Goal: Book appointment/travel/reservation

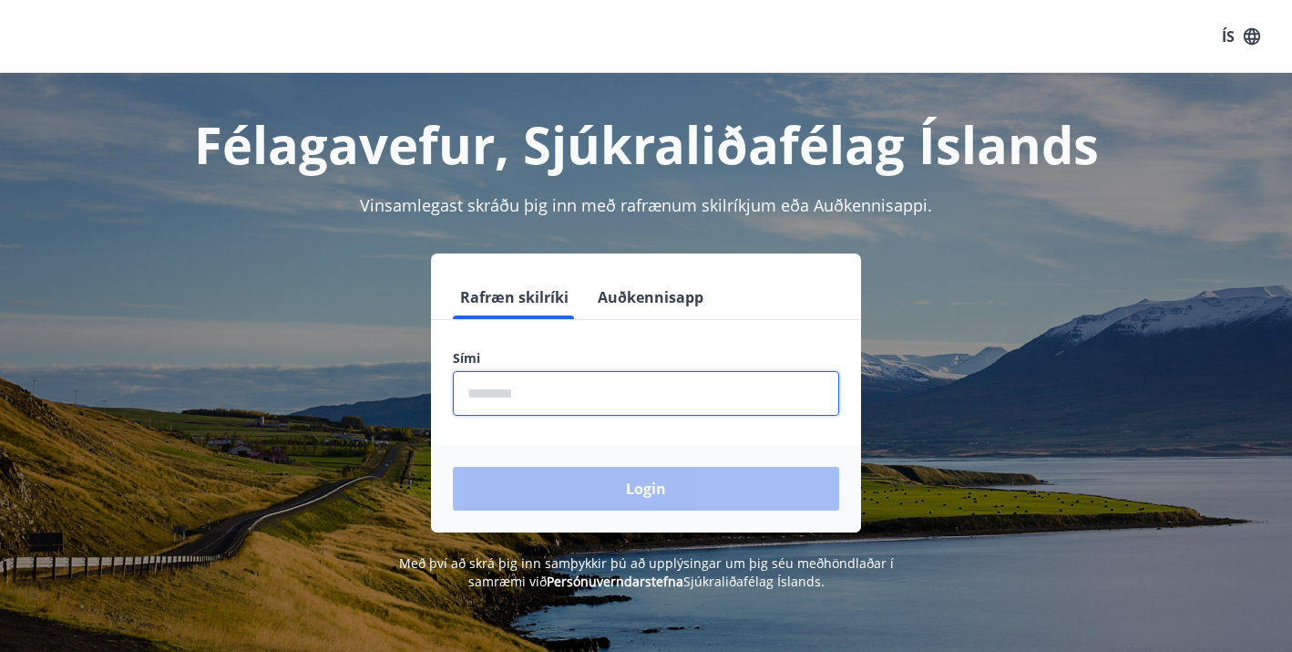
click at [493, 392] on input "phone" at bounding box center [646, 393] width 386 height 45
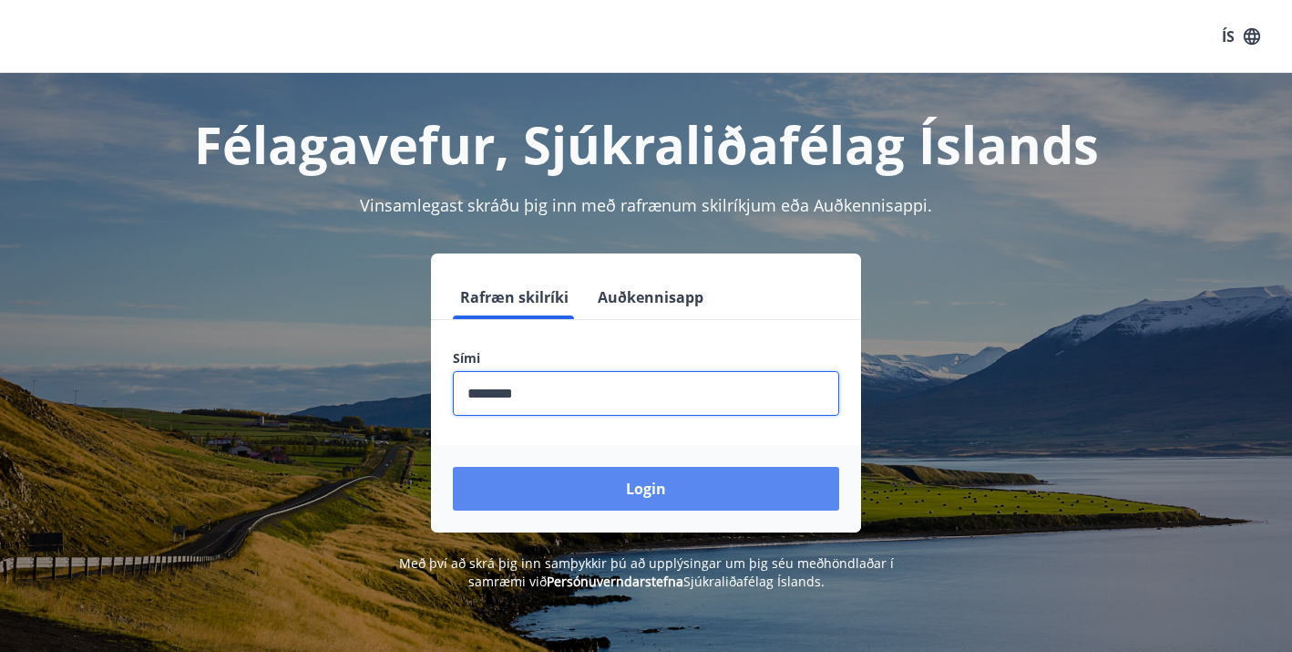
type input "********"
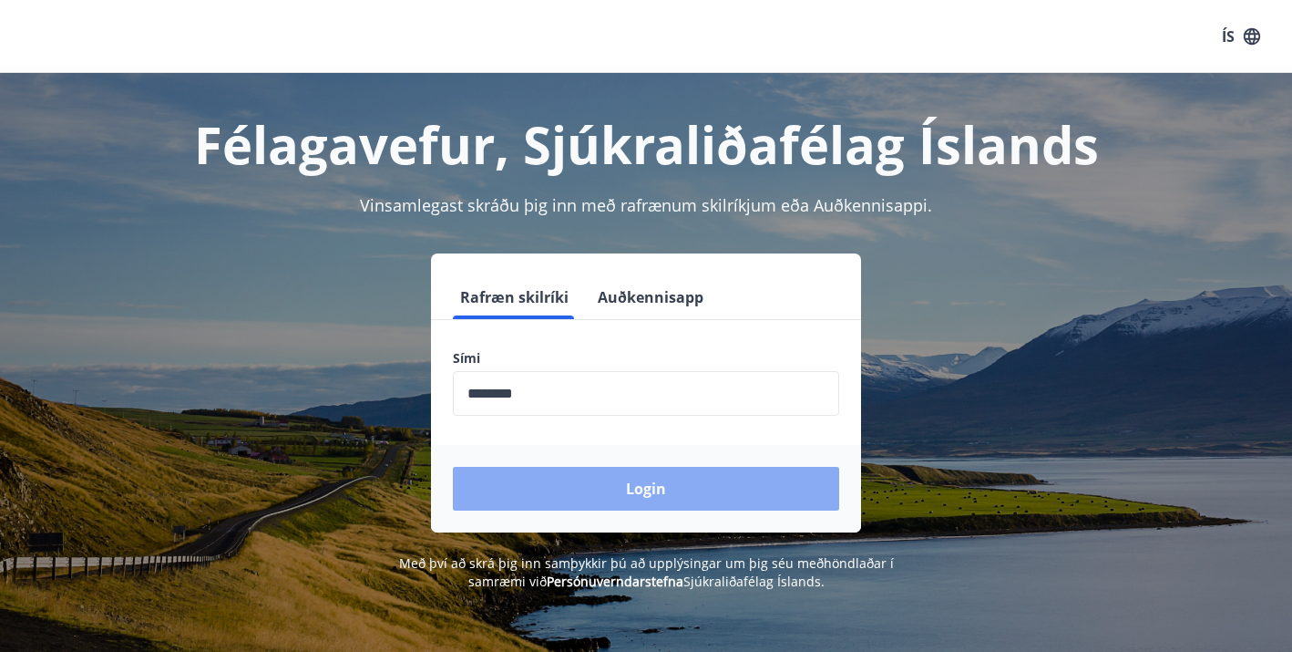
click at [612, 491] on button "Login" at bounding box center [646, 489] width 386 height 44
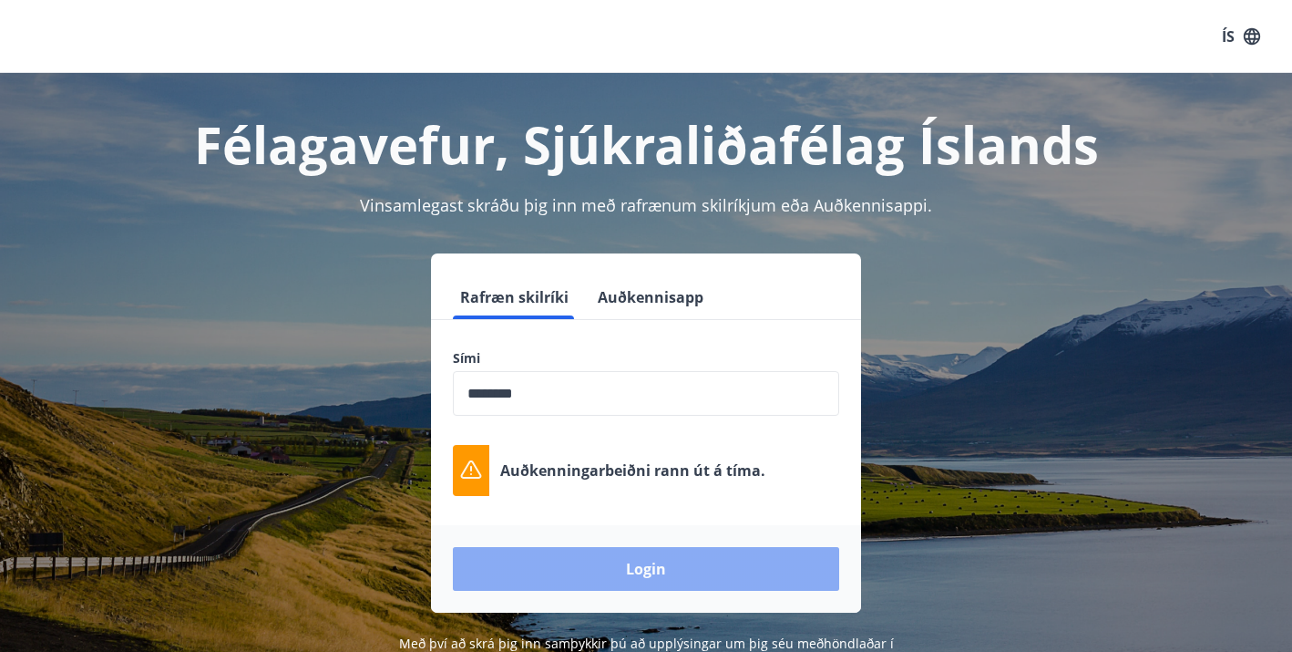
click at [606, 572] on button "Login" at bounding box center [646, 569] width 386 height 44
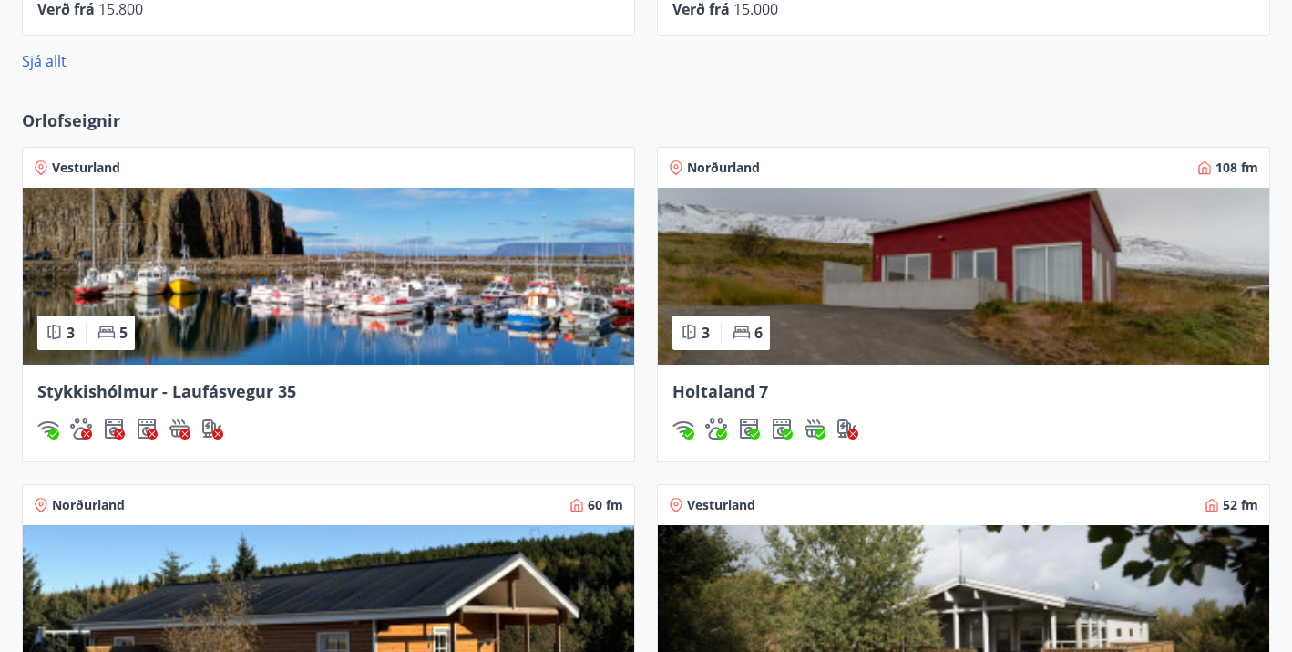
scroll to position [1212, 0]
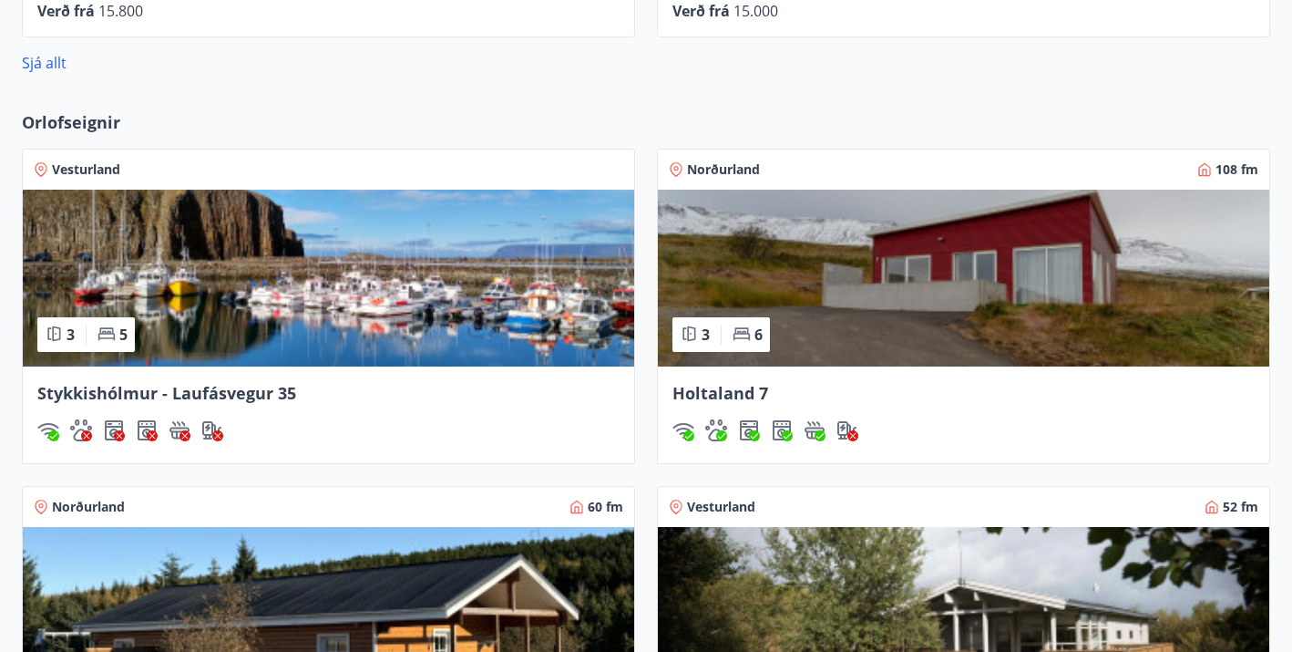
click at [824, 283] on img at bounding box center [963, 278] width 611 height 177
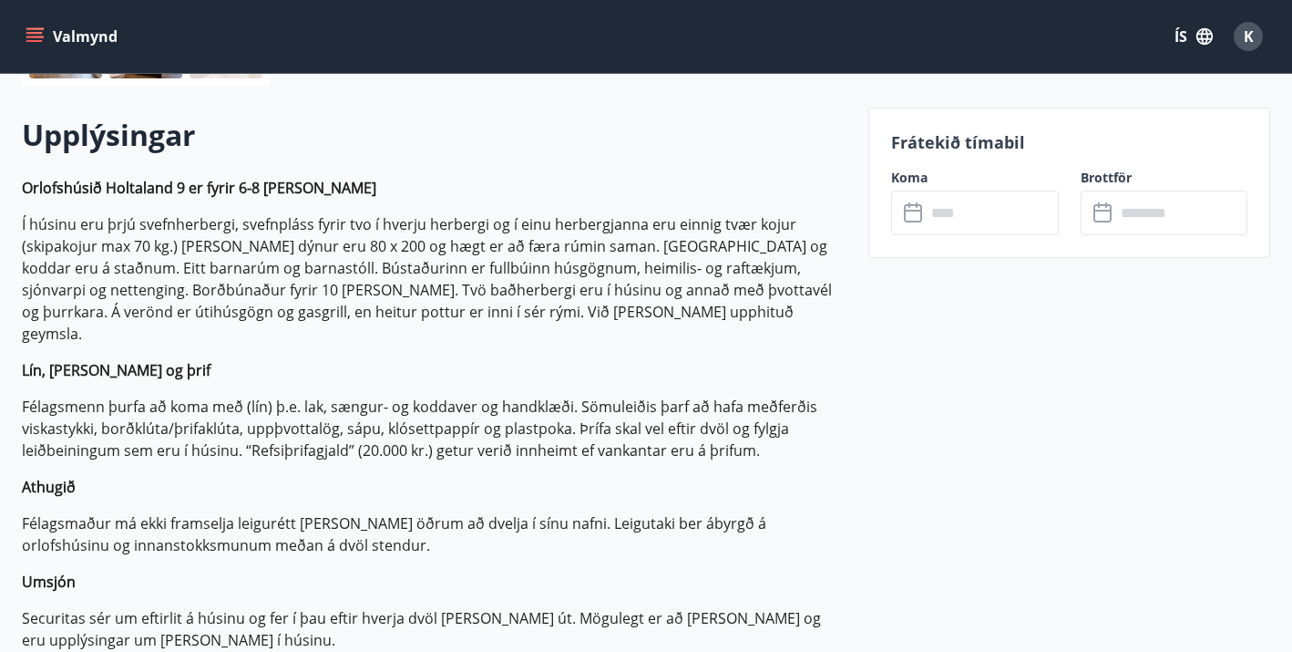
scroll to position [458, 0]
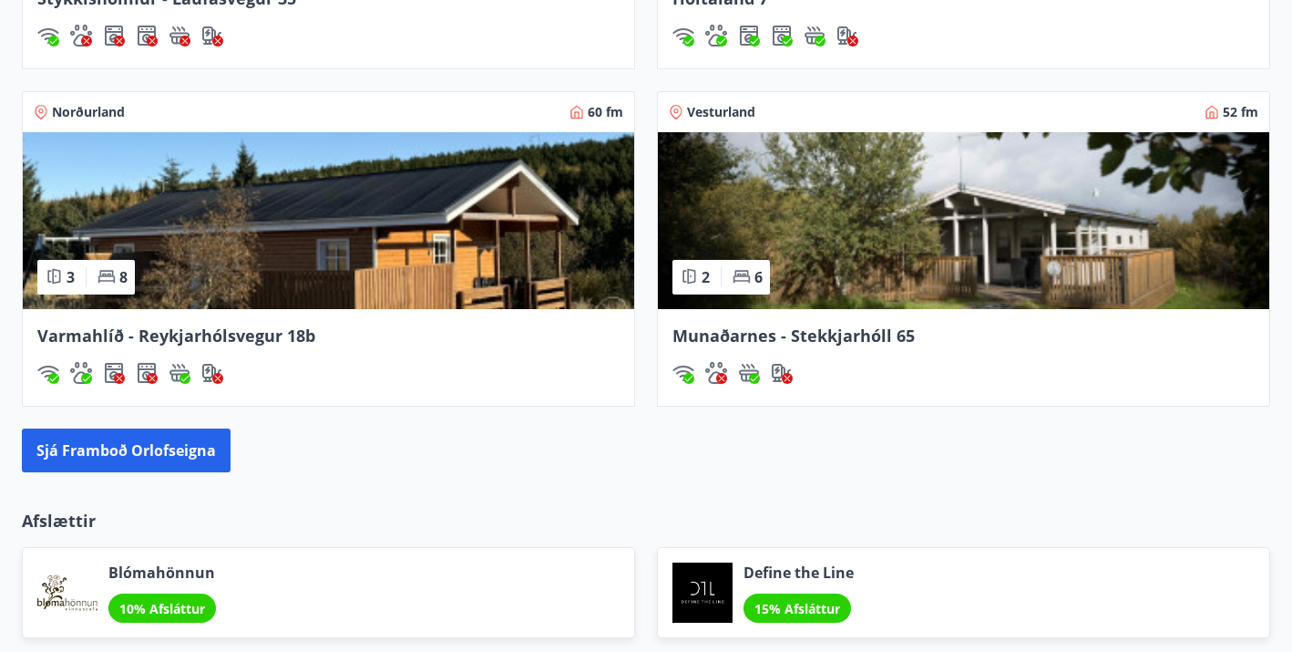
scroll to position [1596, 0]
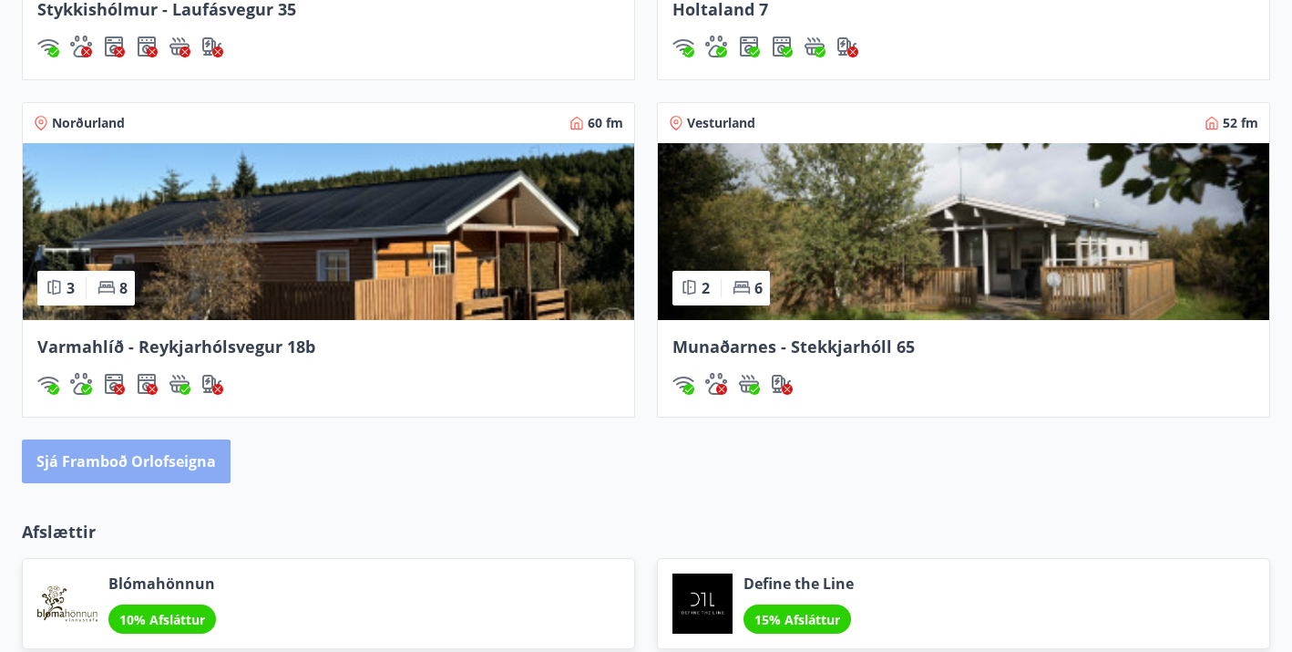
click at [111, 473] on button "Sjá framboð orlofseigna" at bounding box center [126, 461] width 209 height 44
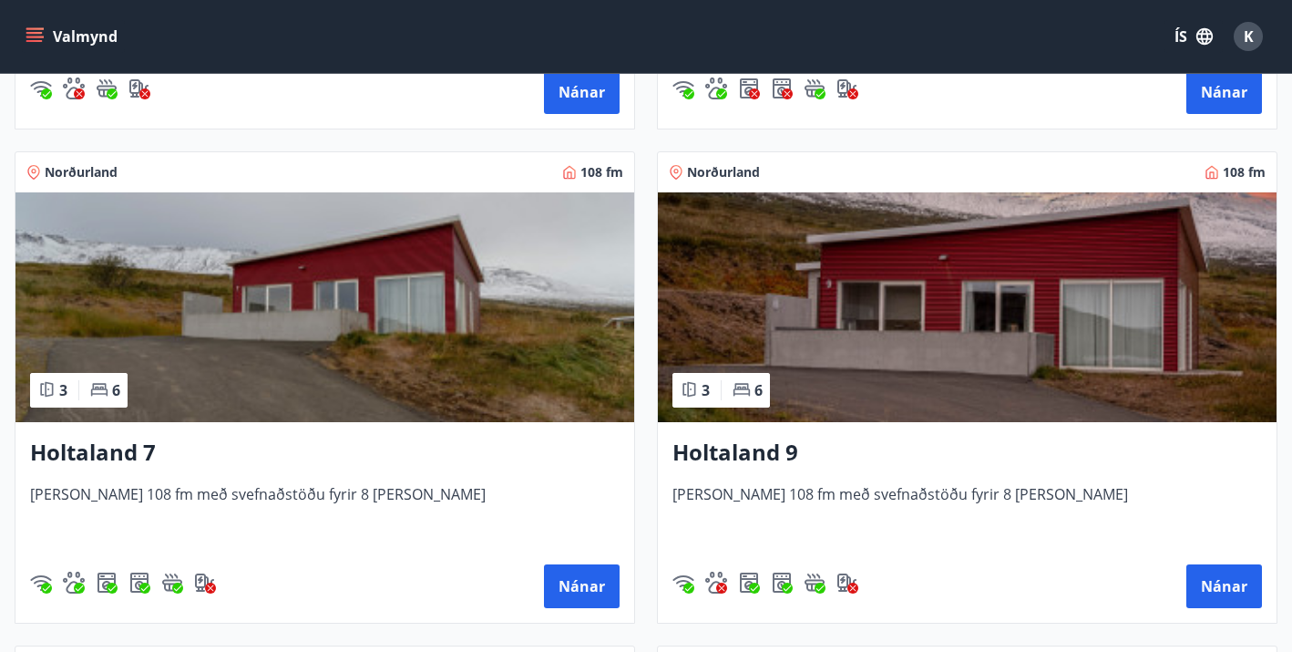
scroll to position [3221, 0]
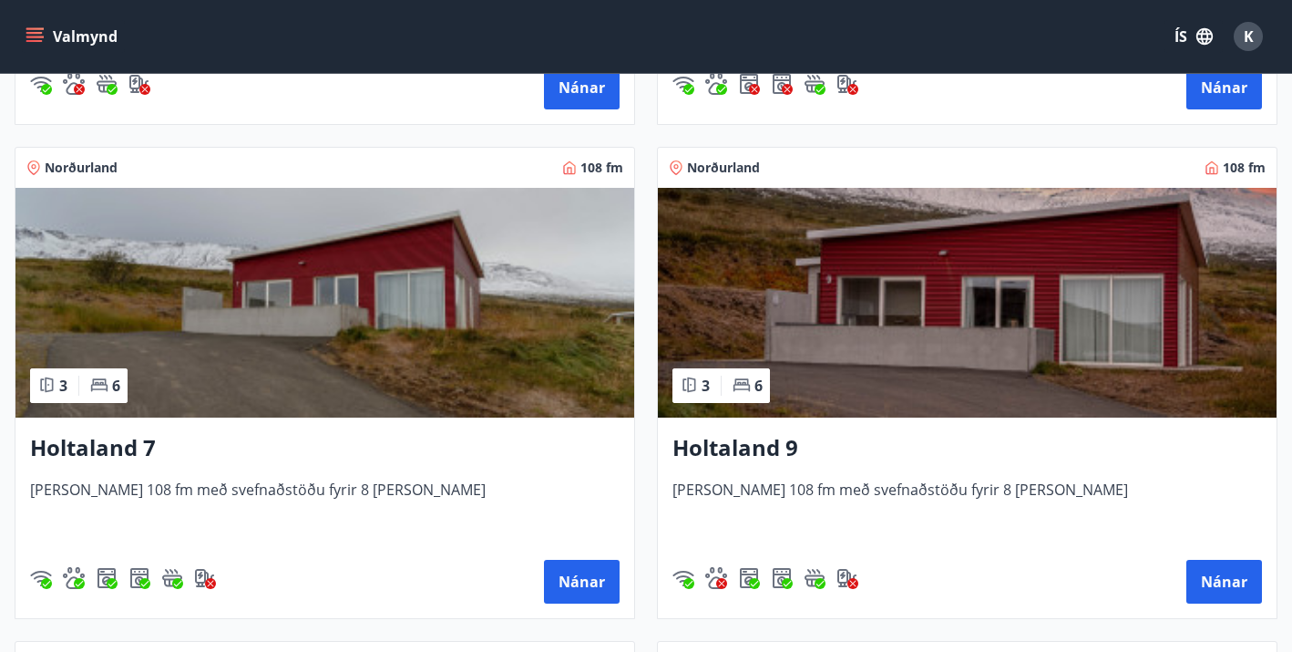
click at [313, 312] on img at bounding box center [324, 303] width 619 height 230
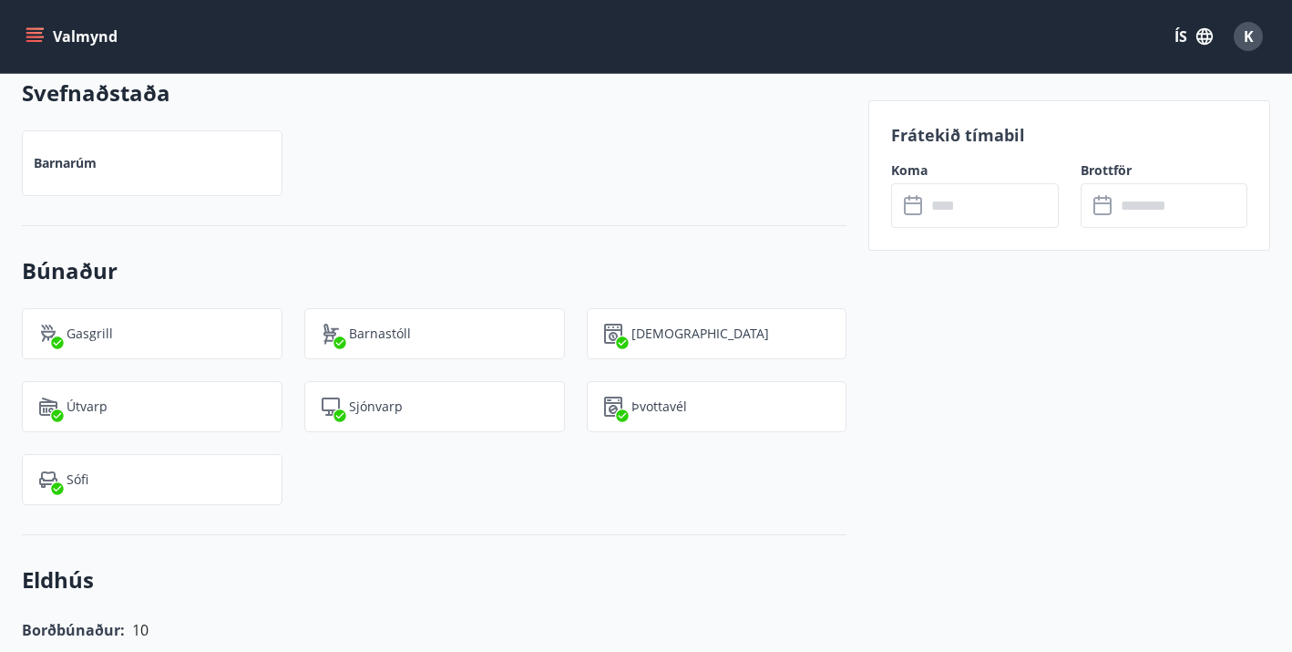
scroll to position [1681, 0]
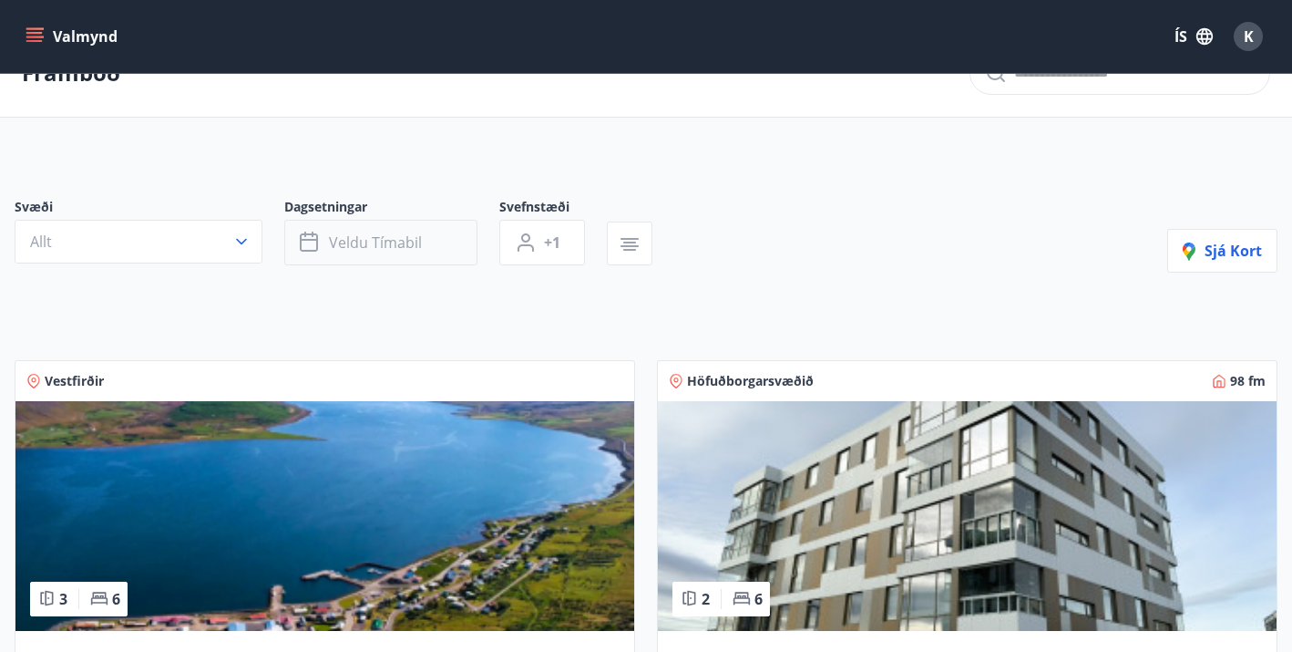
scroll to position [17, 0]
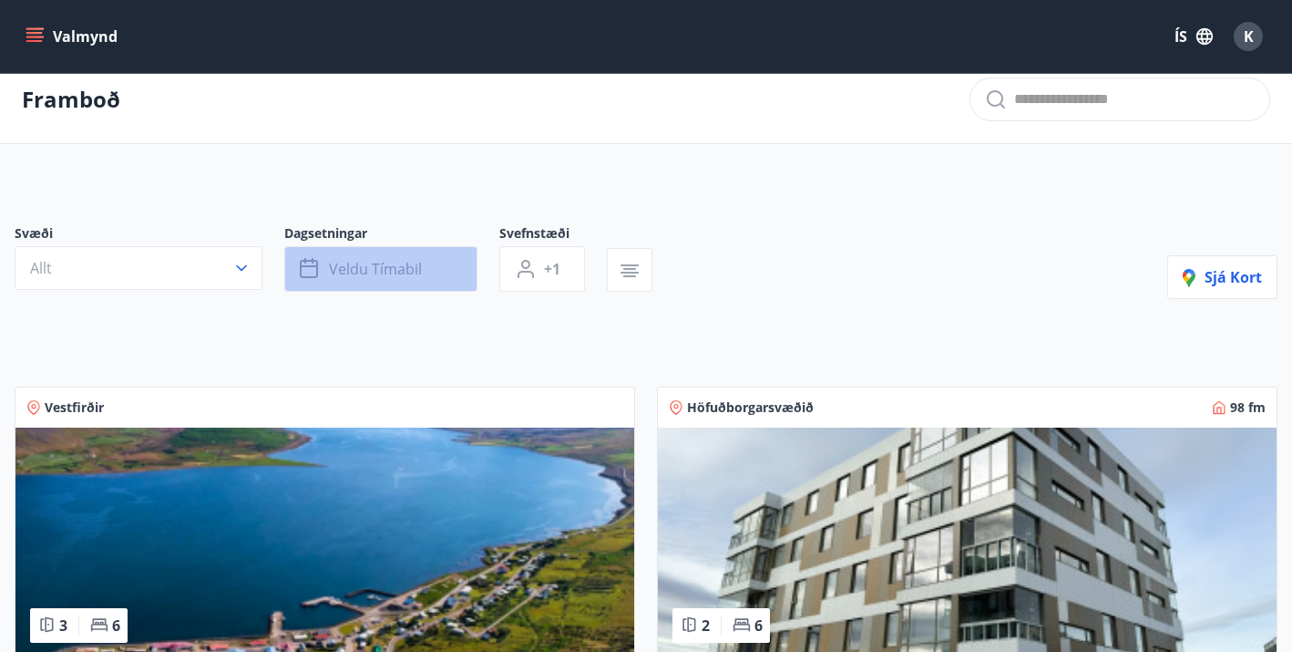
click at [358, 269] on span "Veldu tímabil" at bounding box center [375, 269] width 93 height 20
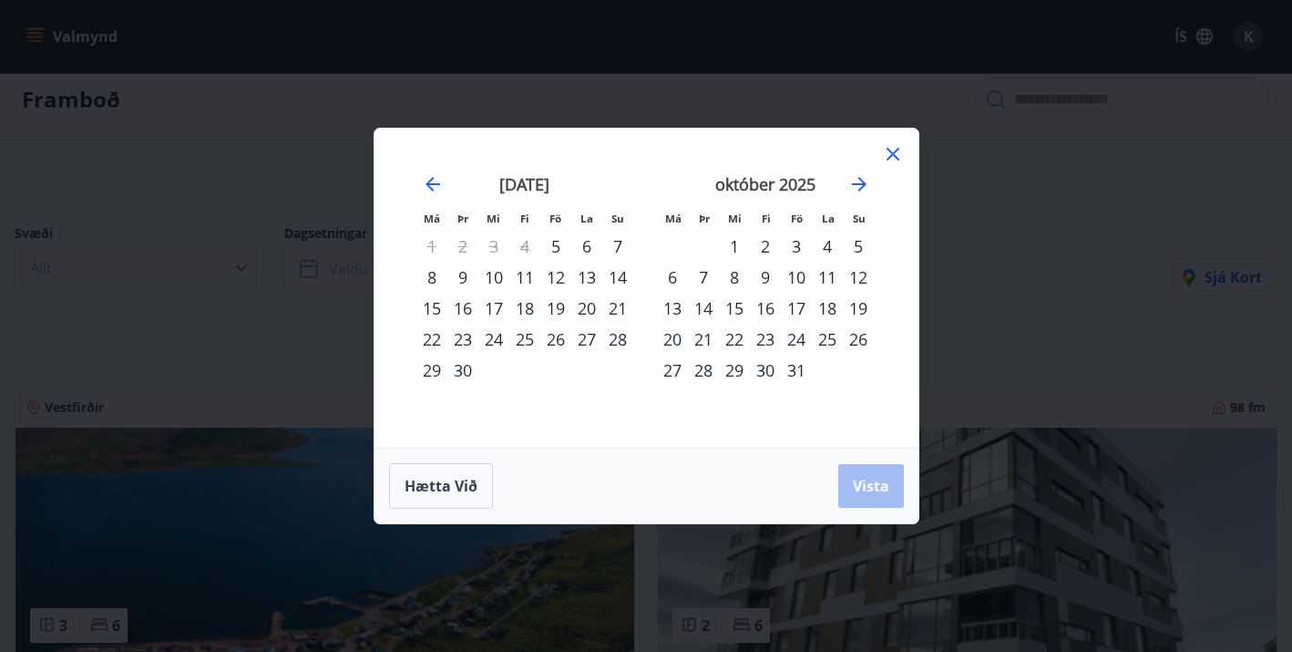
click at [828, 340] on div "25" at bounding box center [827, 339] width 31 height 31
click at [858, 337] on div "26" at bounding box center [858, 339] width 31 height 31
click at [675, 371] on div "27" at bounding box center [672, 370] width 31 height 31
click at [829, 340] on div "25" at bounding box center [827, 339] width 31 height 31
click at [868, 490] on span "Vista" at bounding box center [871, 486] width 36 height 20
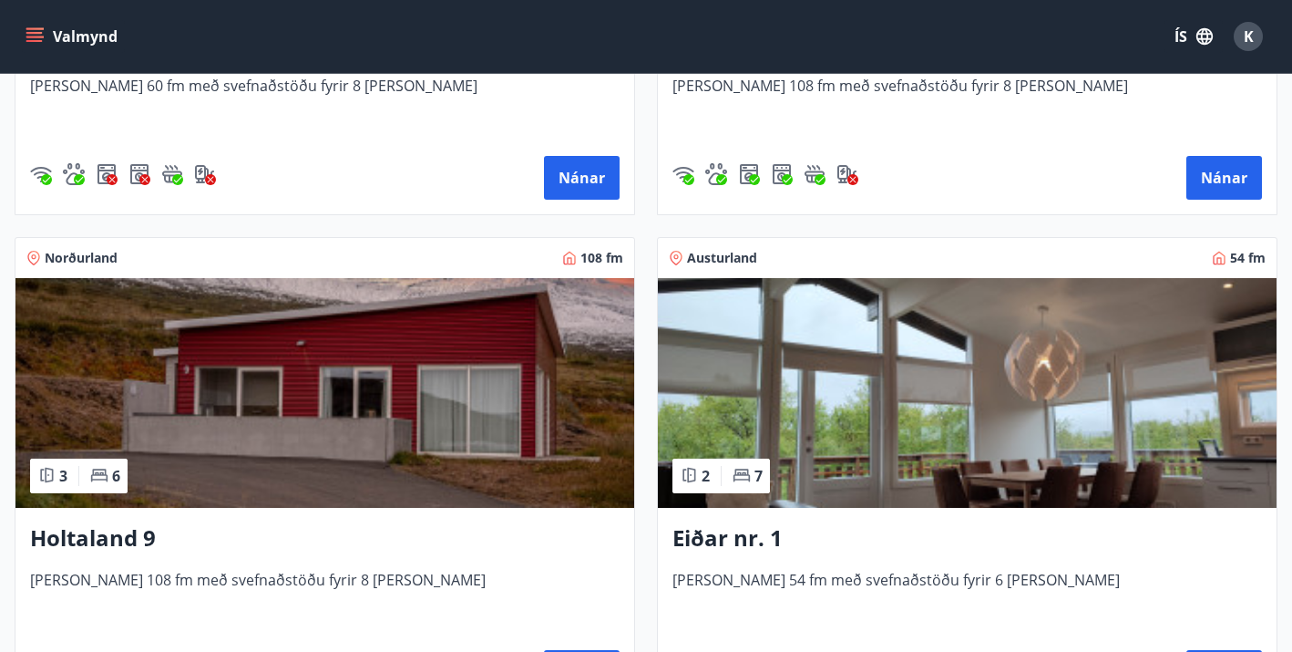
scroll to position [2637, 0]
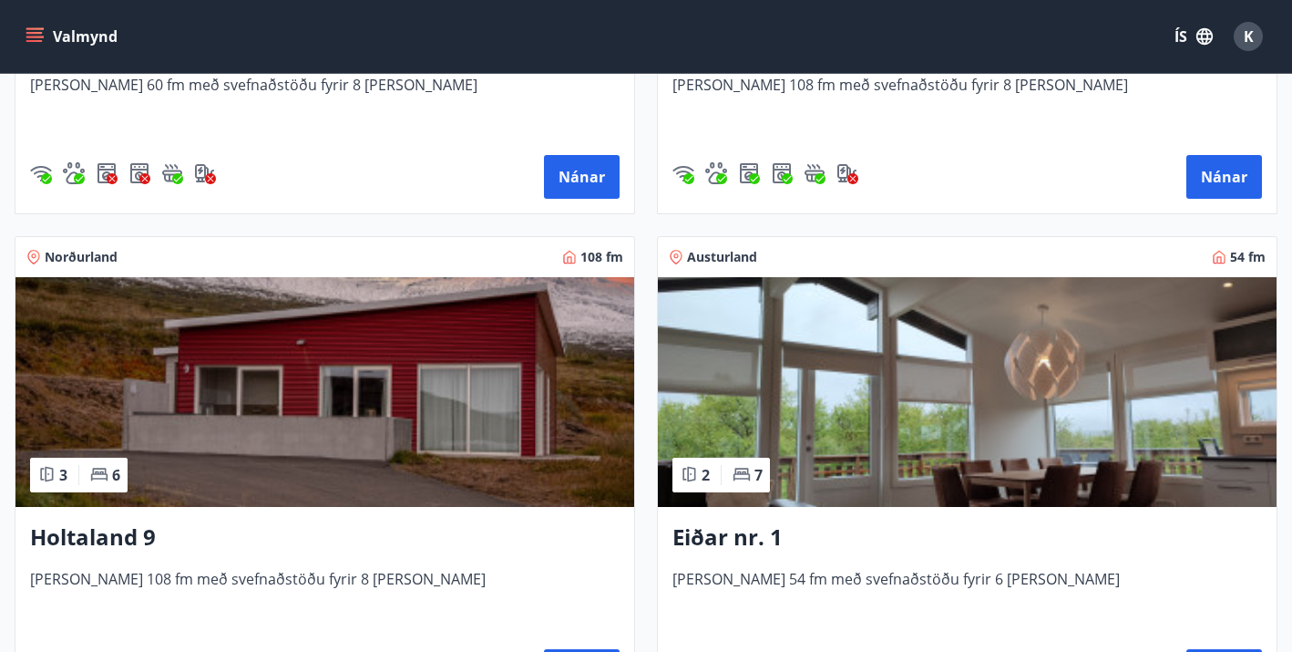
click at [418, 407] on img at bounding box center [324, 392] width 619 height 230
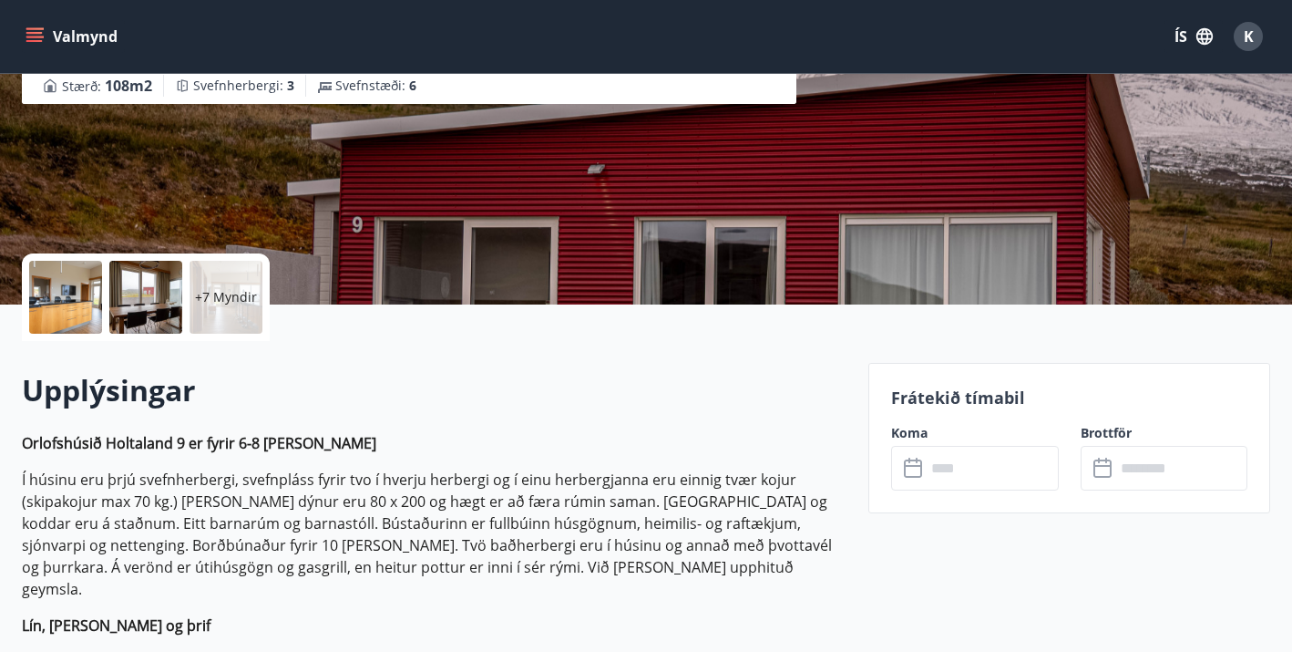
scroll to position [237, 0]
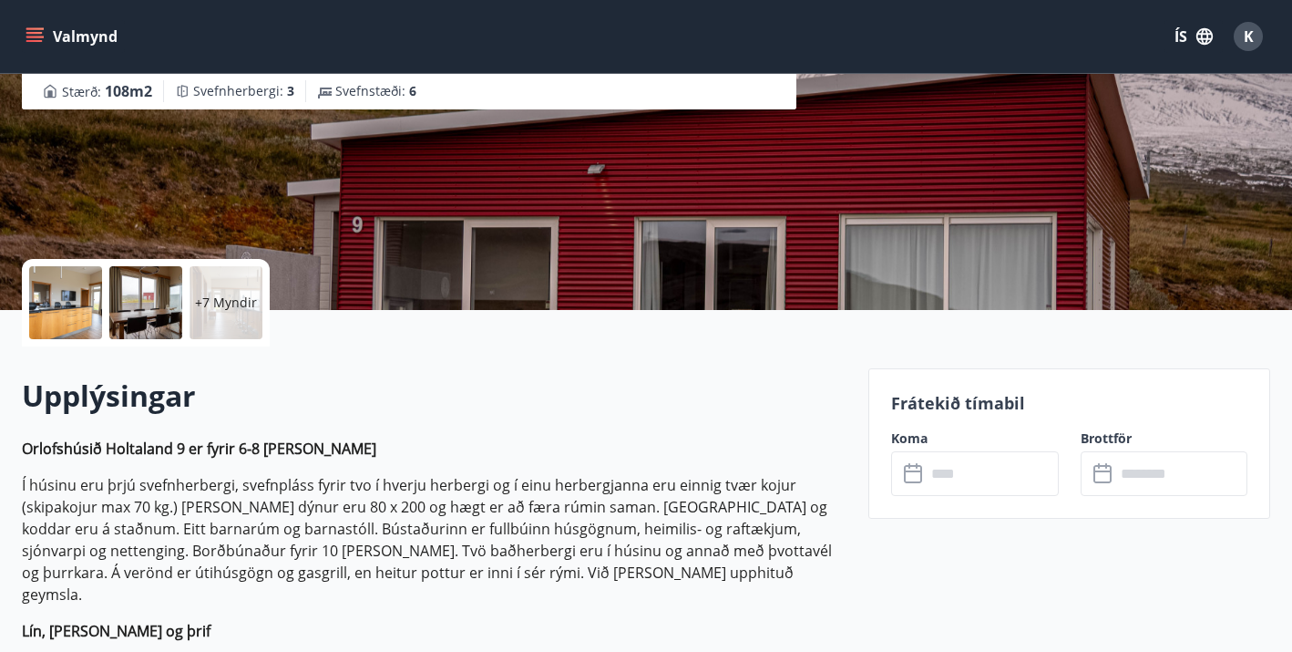
click at [914, 477] on icon at bounding box center [915, 474] width 22 height 22
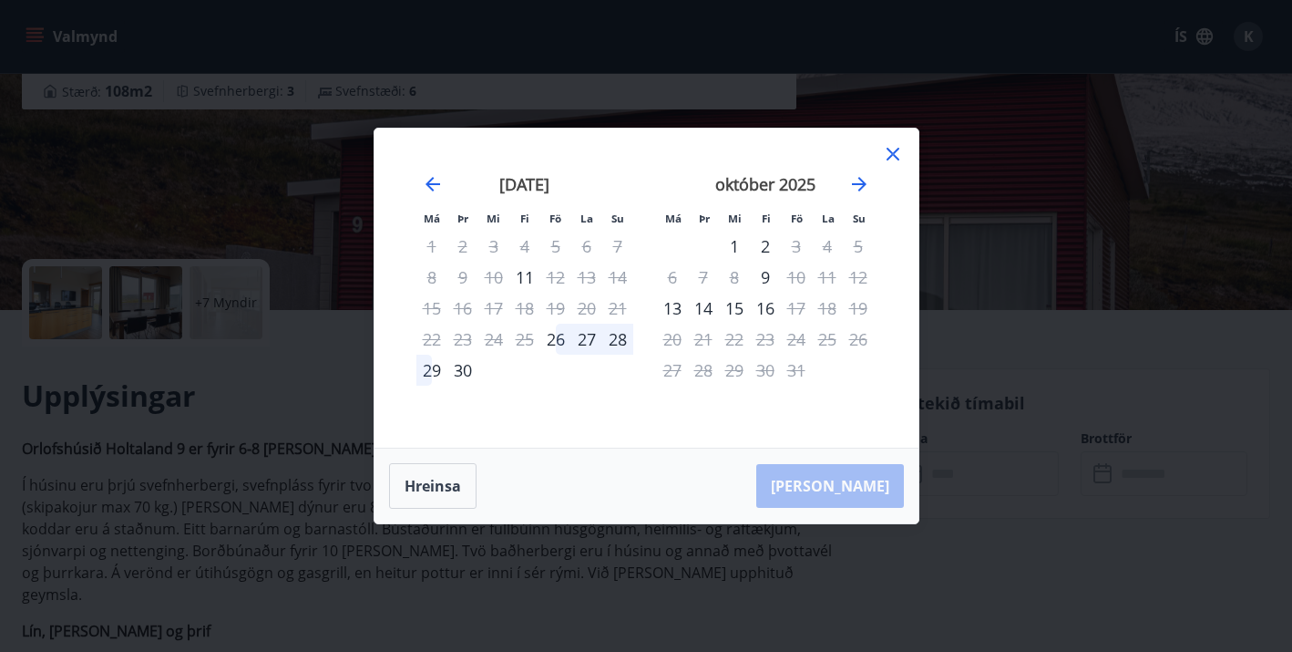
click at [893, 153] on icon at bounding box center [893, 154] width 13 height 13
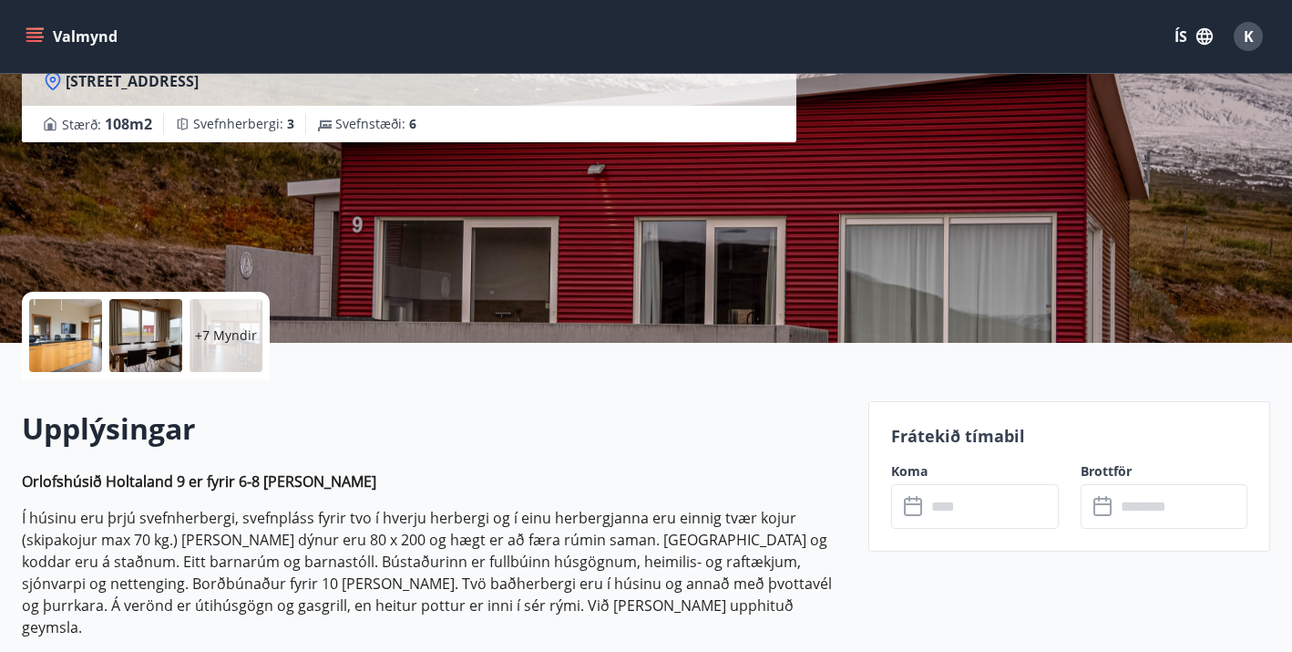
scroll to position [202, 0]
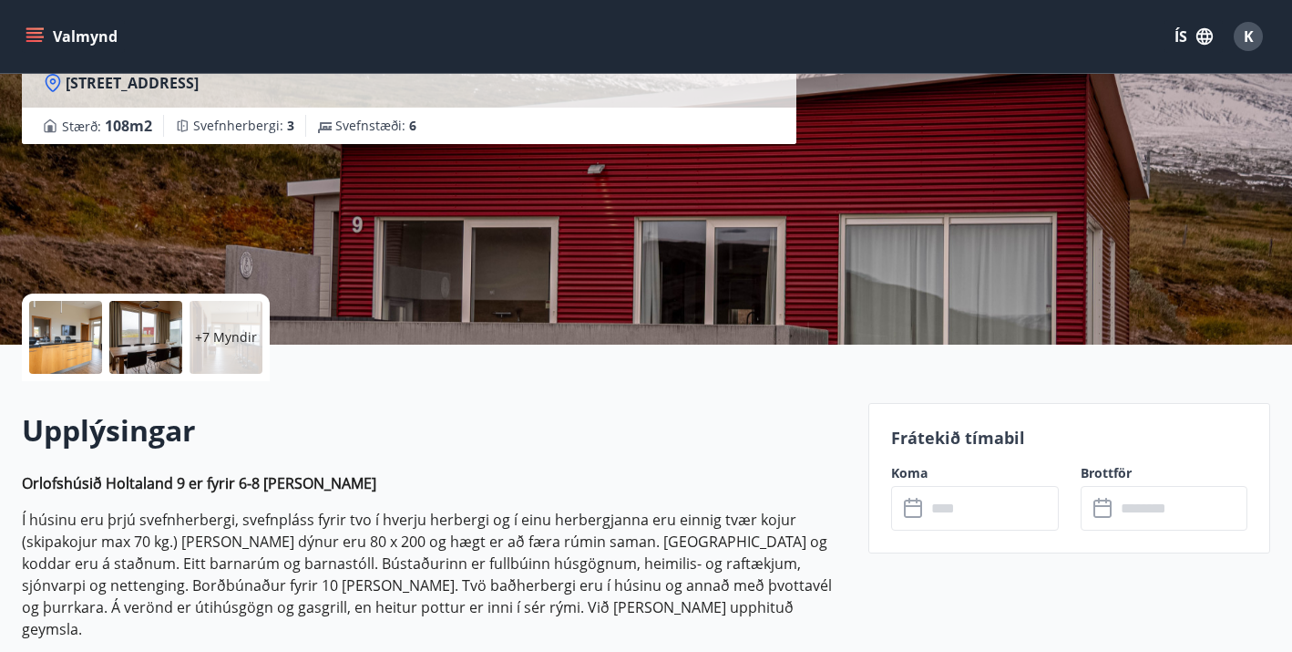
click at [948, 513] on input "text" at bounding box center [992, 508] width 132 height 45
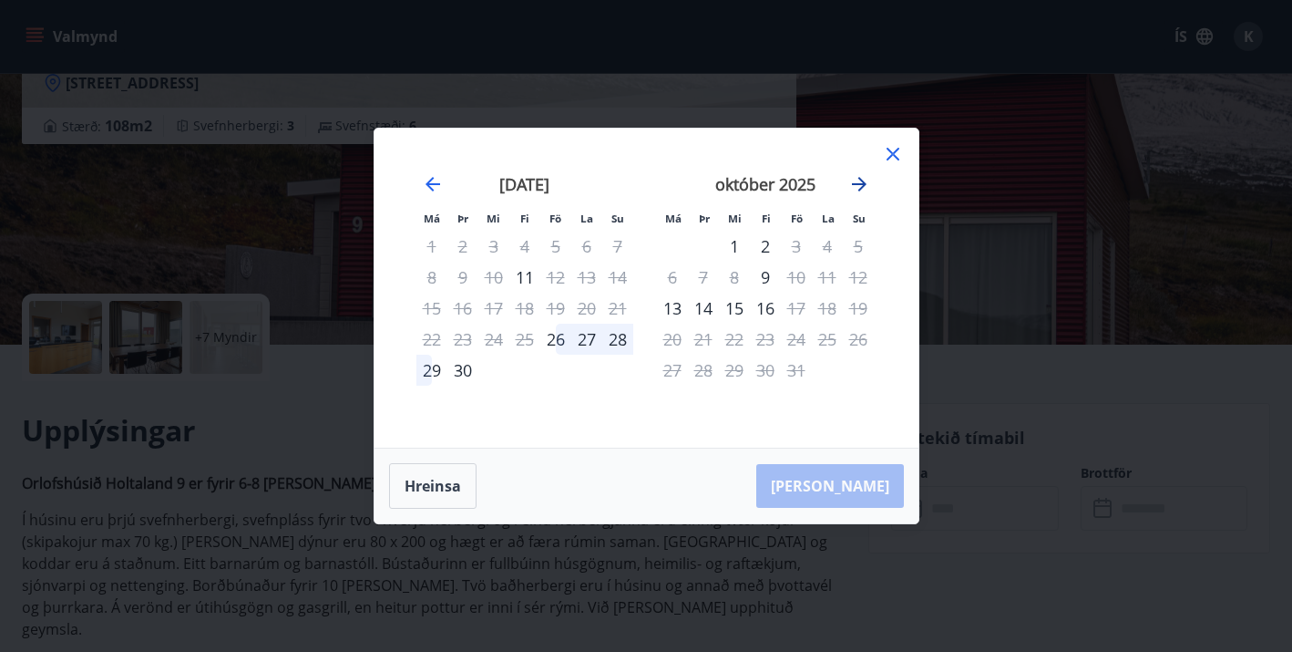
click at [856, 181] on icon "Move forward to switch to the next month." at bounding box center [859, 184] width 22 height 22
click at [861, 185] on icon "Move forward to switch to the next month." at bounding box center [859, 184] width 22 height 22
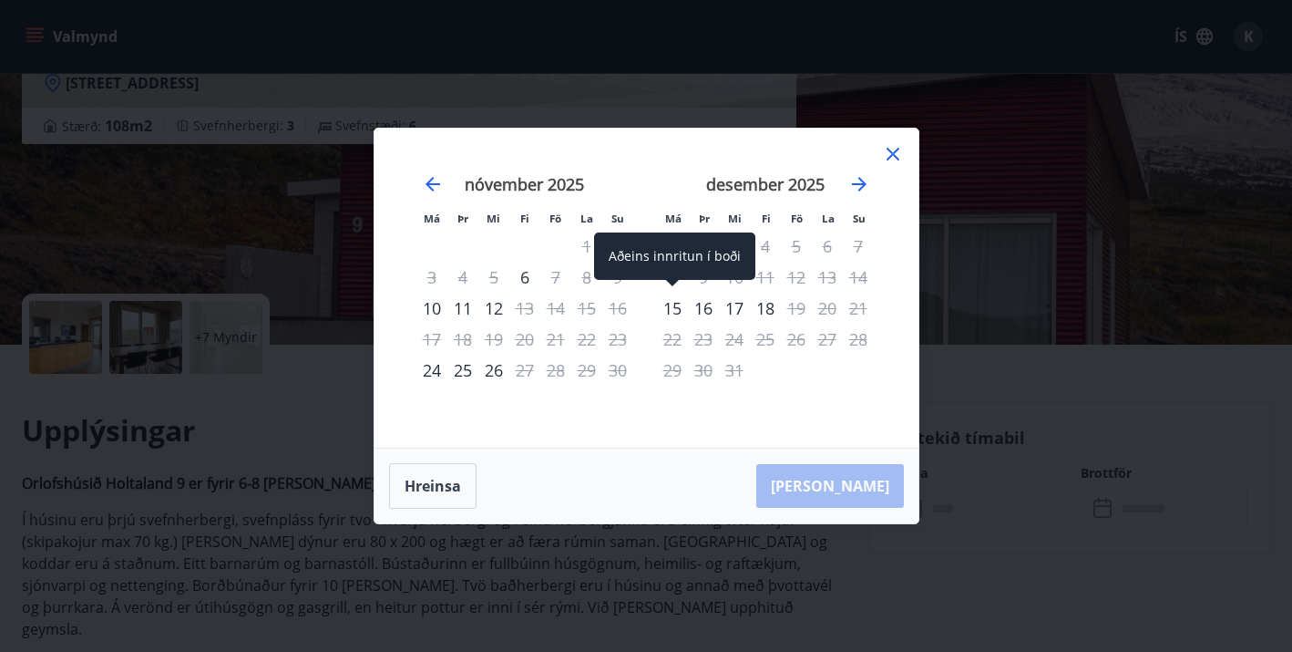
click at [675, 308] on div "15" at bounding box center [672, 308] width 31 height 31
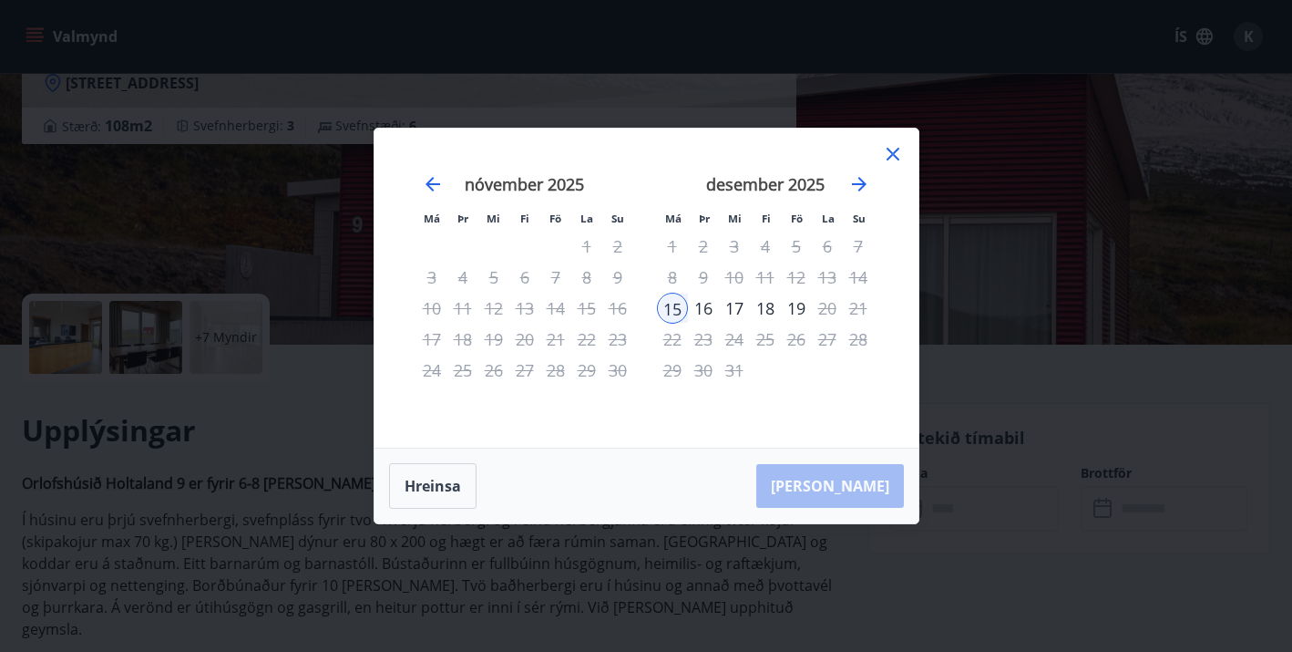
click at [704, 306] on div "16" at bounding box center [703, 308] width 31 height 31
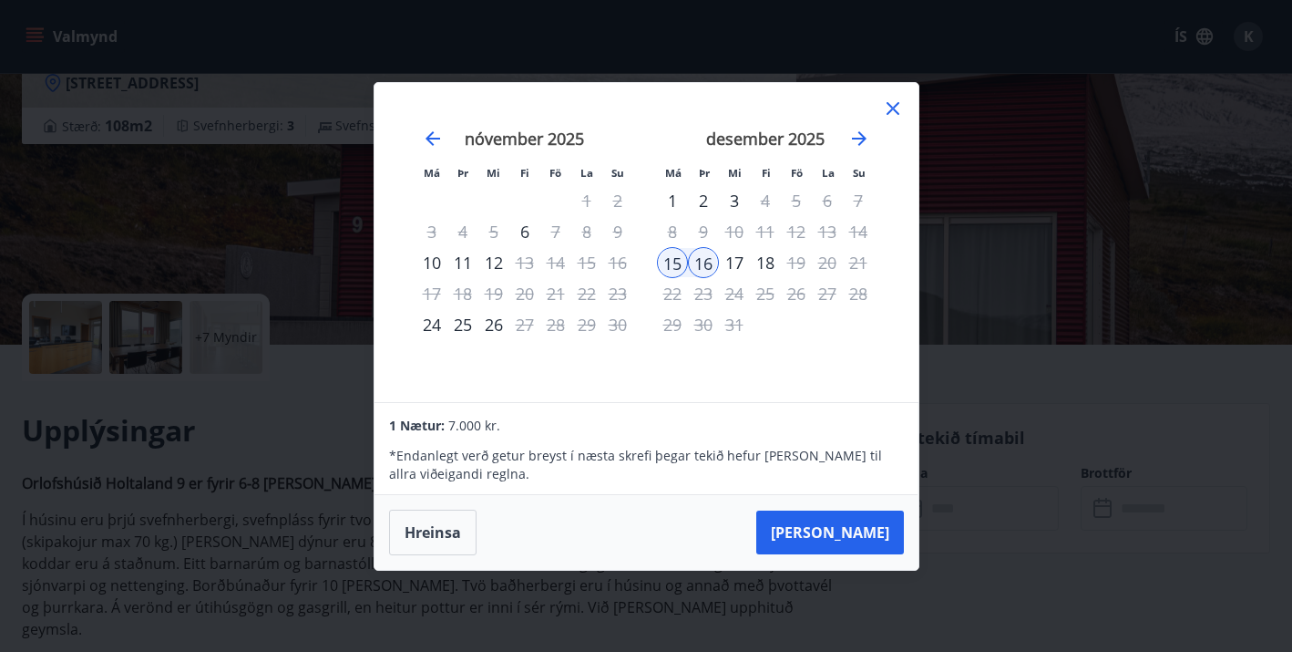
click at [737, 261] on div "17" at bounding box center [734, 262] width 31 height 31
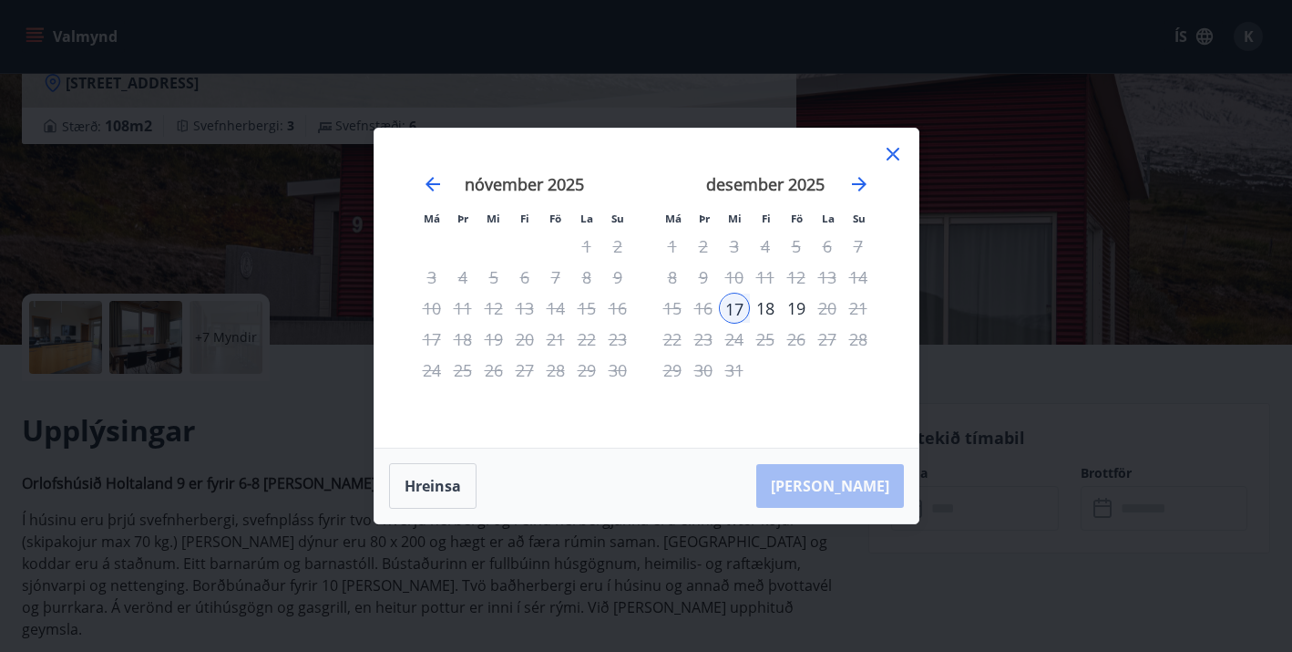
click at [767, 309] on div "18" at bounding box center [765, 308] width 31 height 31
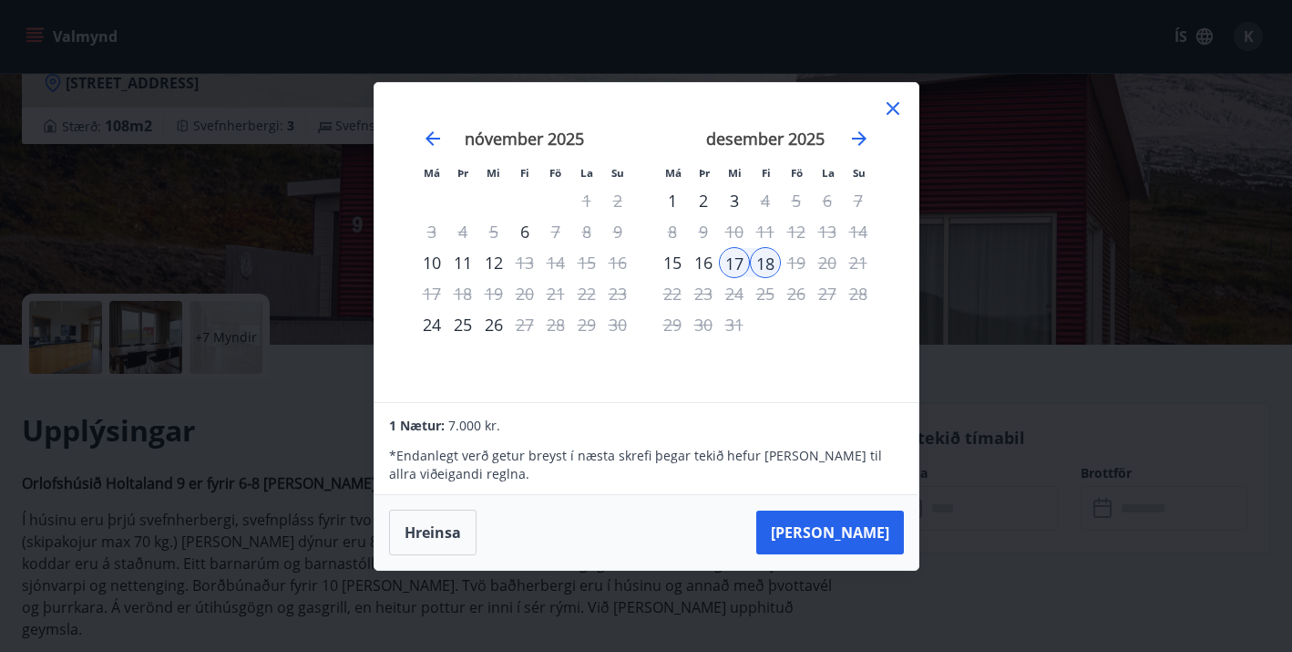
click at [707, 265] on div "16" at bounding box center [703, 262] width 31 height 31
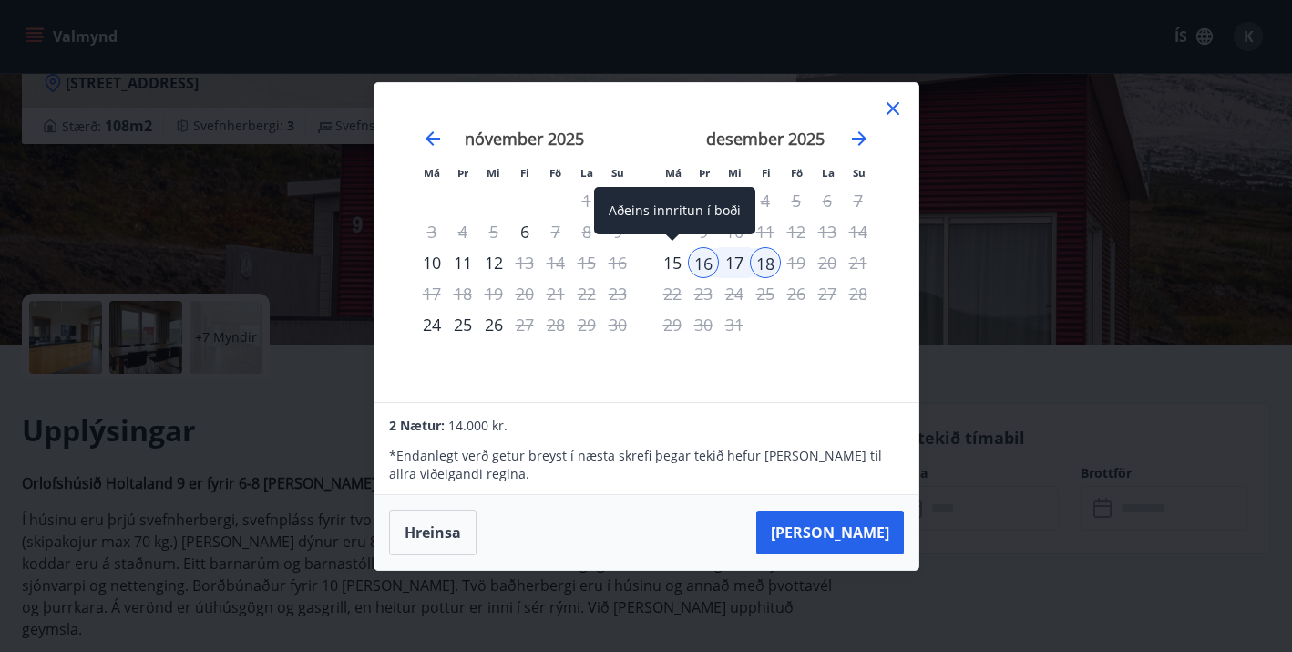
click at [675, 266] on div "15" at bounding box center [672, 262] width 31 height 31
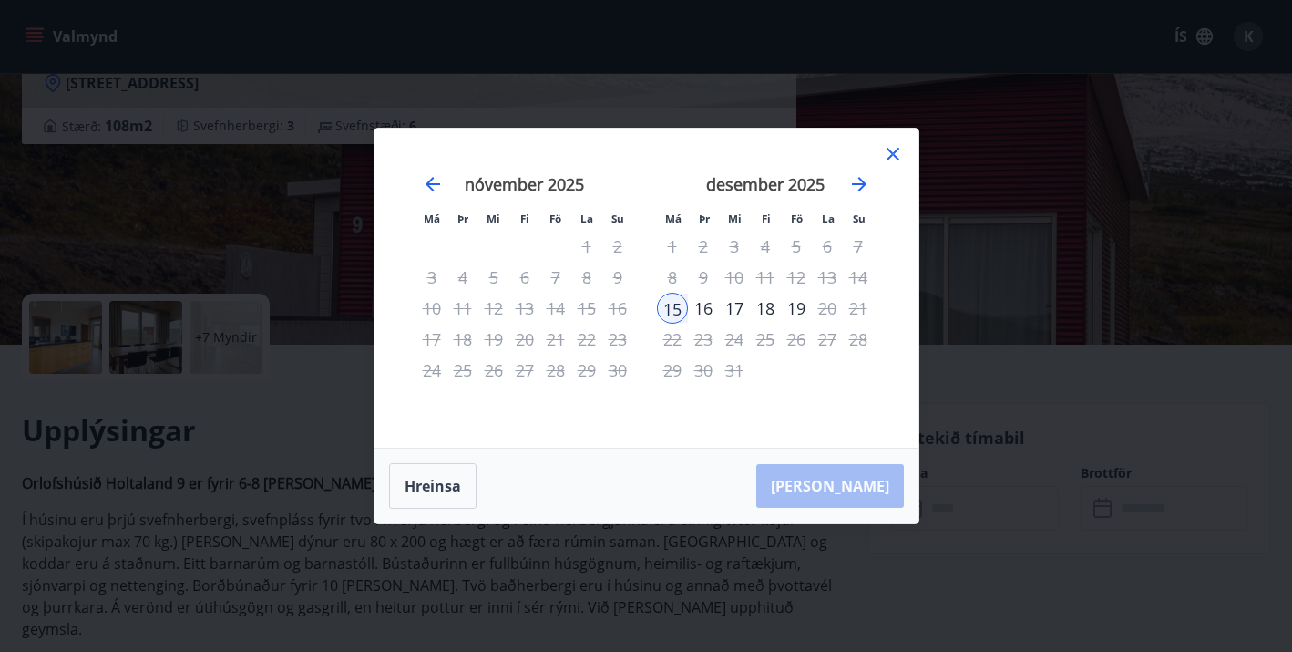
click at [893, 151] on icon at bounding box center [893, 154] width 13 height 13
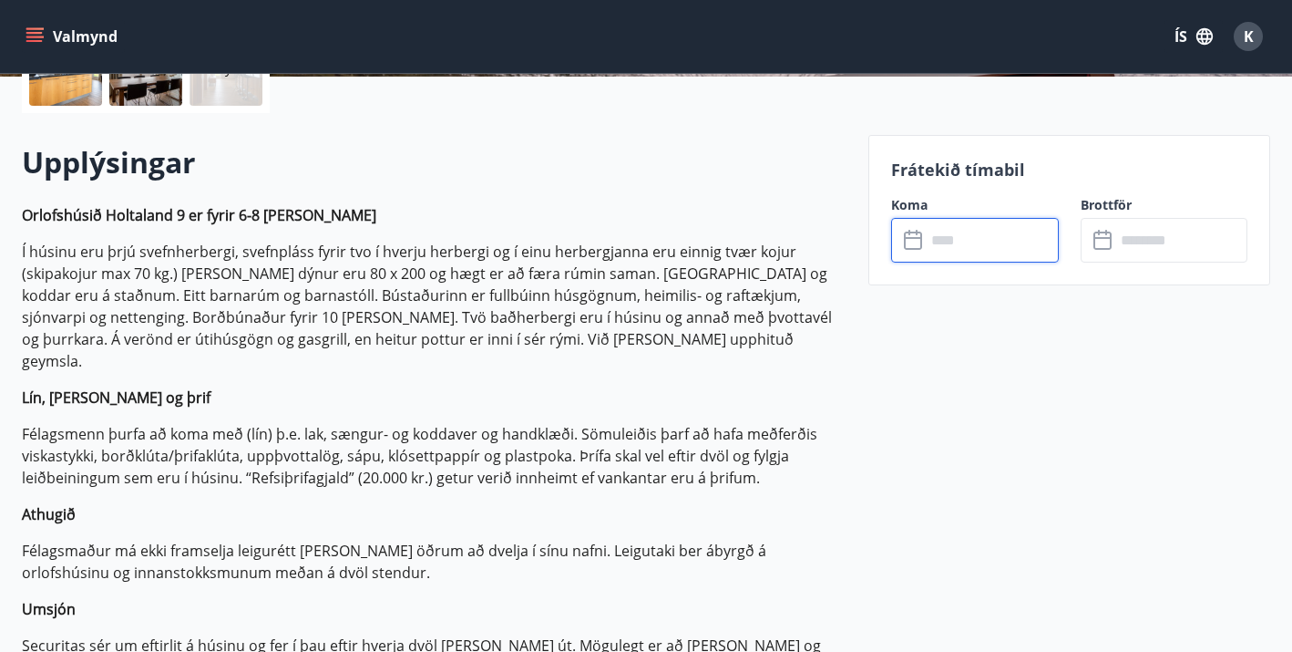
scroll to position [474, 0]
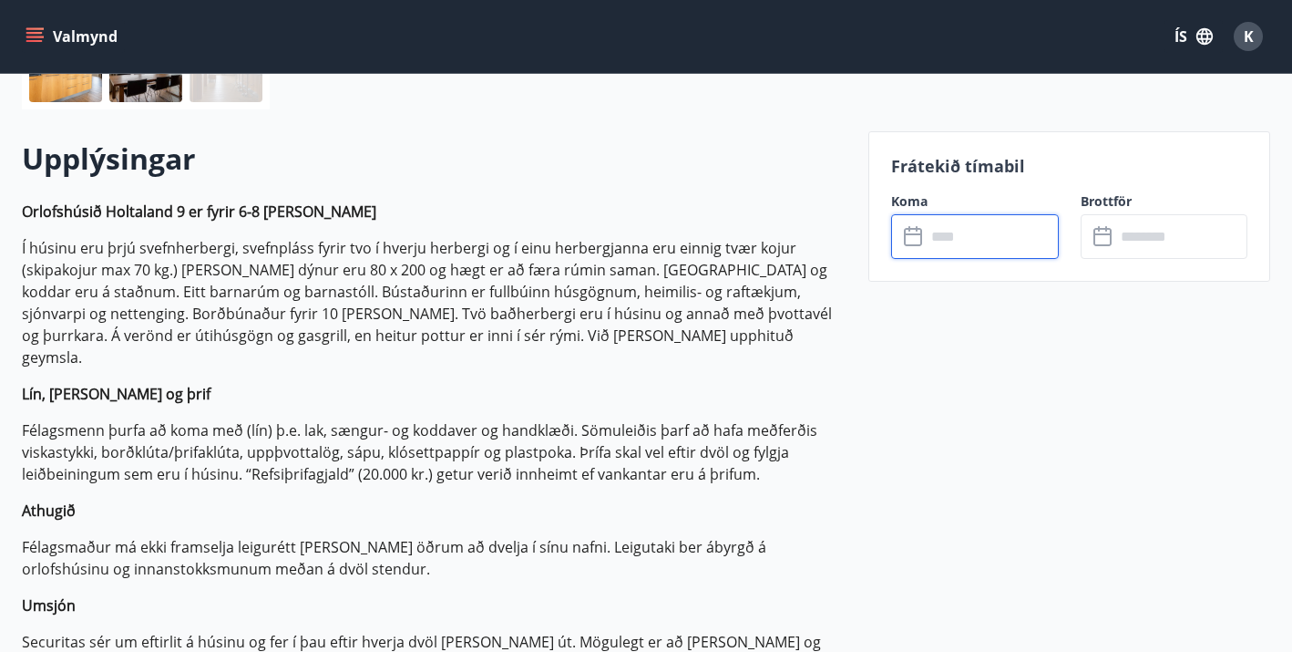
click at [930, 240] on input "text" at bounding box center [992, 236] width 132 height 45
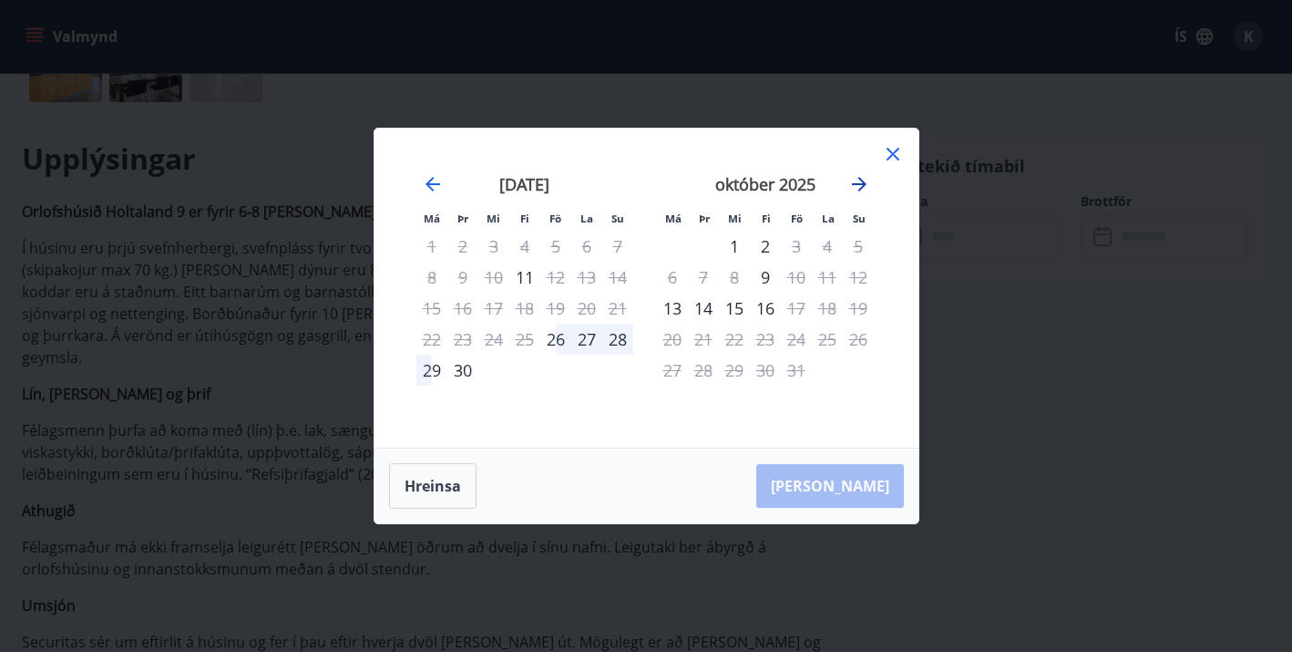
click at [862, 182] on icon "Move forward to switch to the next month." at bounding box center [859, 184] width 15 height 15
click at [862, 182] on icon "Move forward to switch to the next month." at bounding box center [859, 184] width 22 height 22
click at [862, 496] on div "[PERSON_NAME]" at bounding box center [647, 485] width 544 height 75
click at [894, 151] on icon at bounding box center [893, 154] width 13 height 13
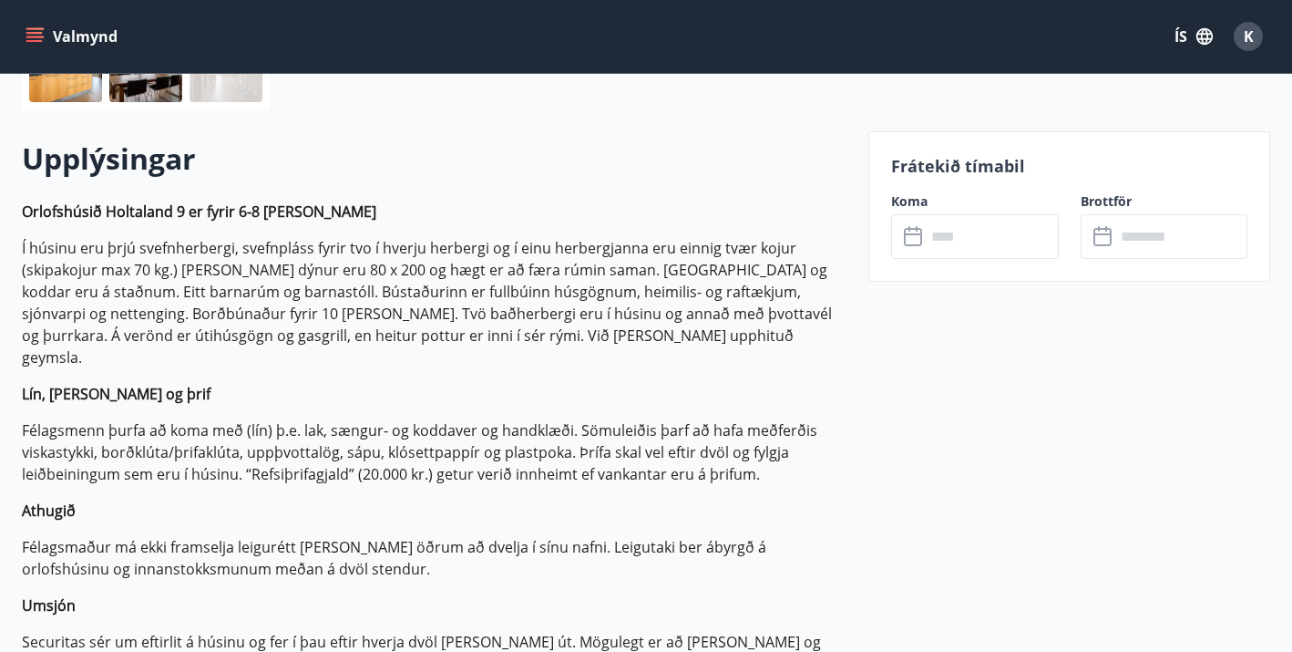
click at [925, 239] on icon at bounding box center [915, 237] width 22 height 22
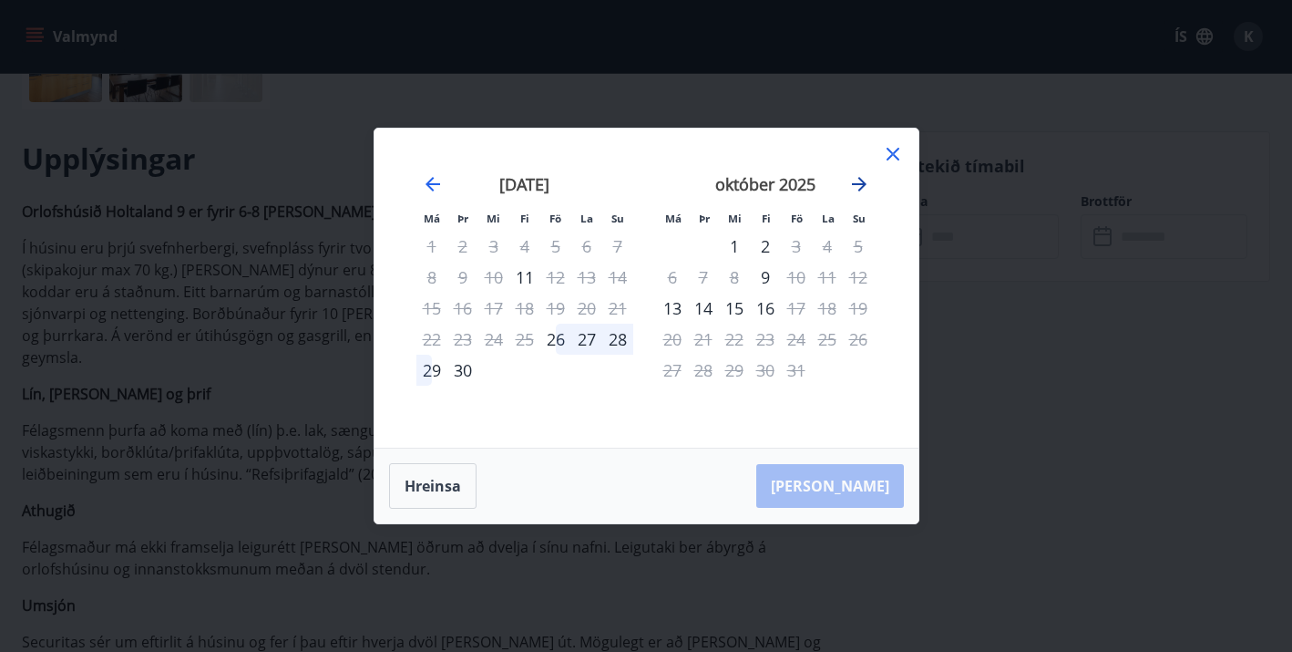
click at [859, 180] on icon "Move forward to switch to the next month." at bounding box center [859, 184] width 22 height 22
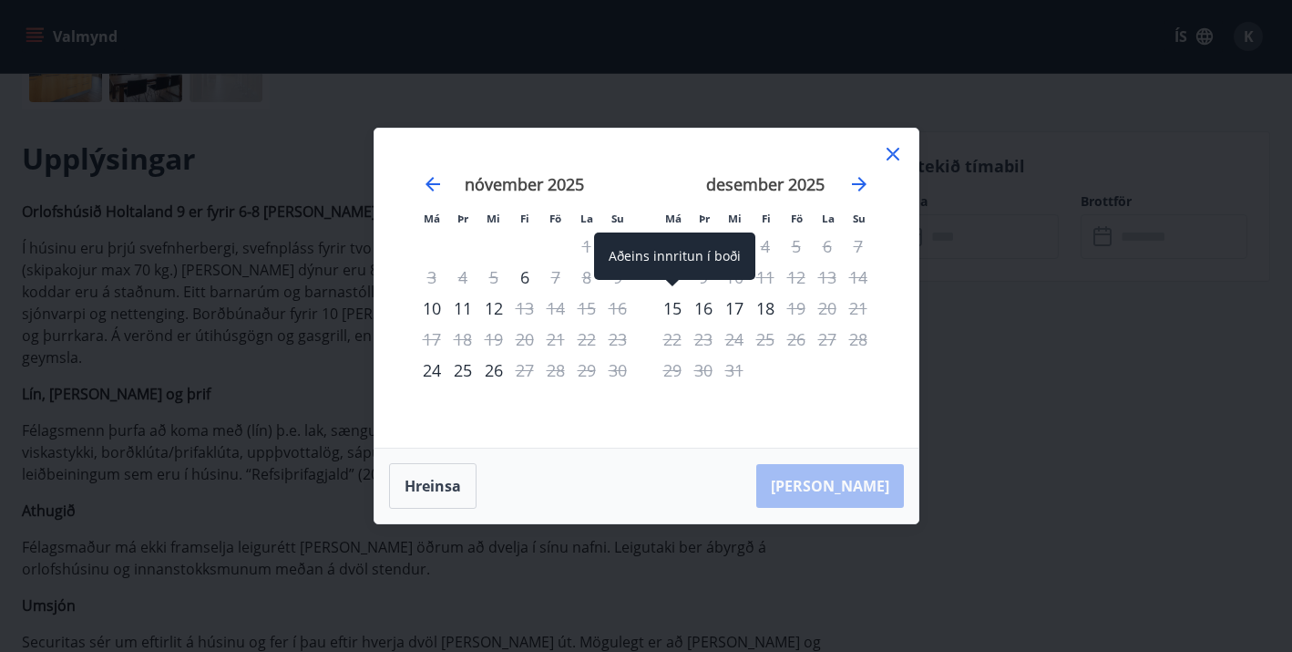
click at [672, 304] on div "15" at bounding box center [672, 308] width 31 height 31
click at [707, 308] on div "16" at bounding box center [703, 308] width 31 height 31
click at [737, 310] on div "17" at bounding box center [734, 308] width 31 height 31
click at [769, 306] on div "18" at bounding box center [765, 308] width 31 height 31
click at [863, 488] on div "[PERSON_NAME]" at bounding box center [647, 485] width 544 height 75
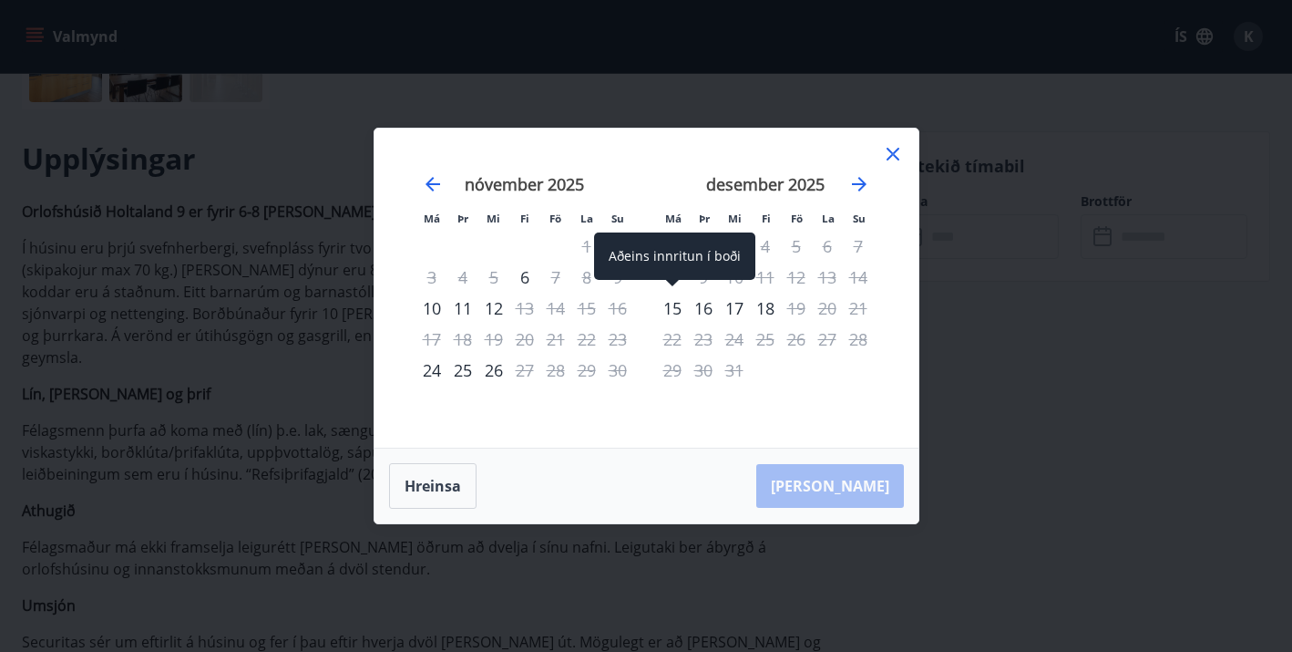
click at [672, 308] on div "15" at bounding box center [672, 308] width 31 height 31
click at [768, 307] on div "18" at bounding box center [765, 308] width 31 height 31
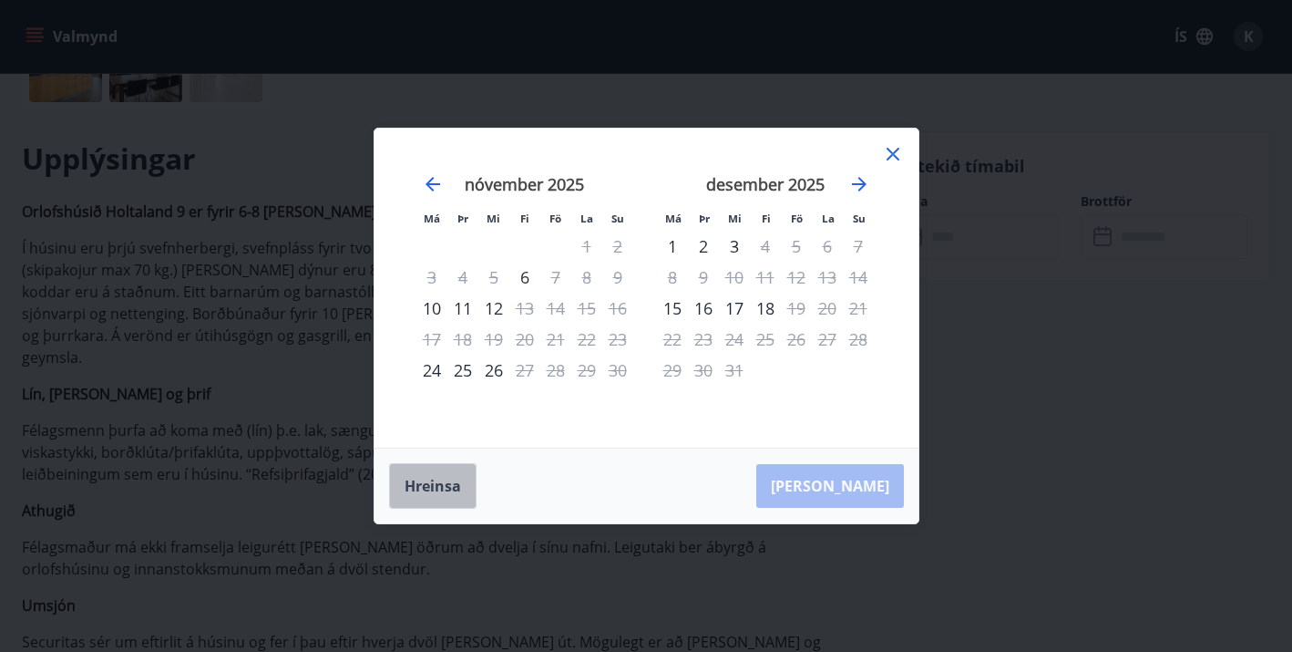
click at [444, 490] on button "Hreinsa" at bounding box center [432, 486] width 87 height 46
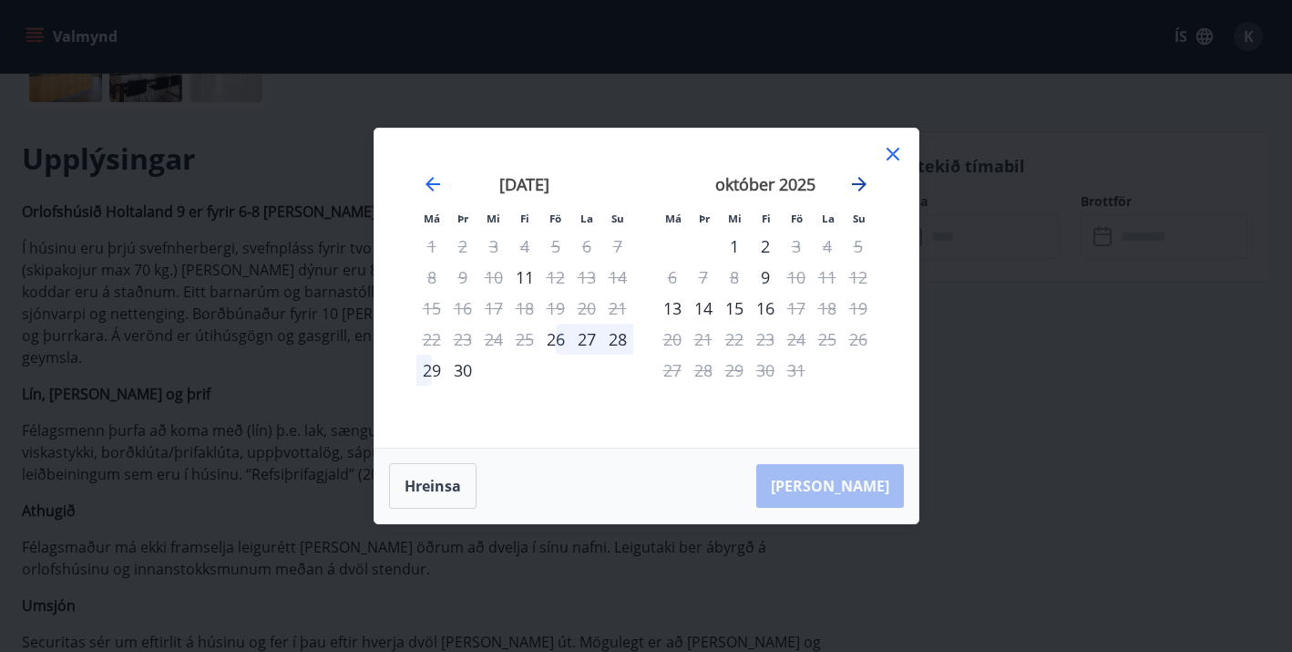
click at [860, 183] on icon "Move forward to switch to the next month." at bounding box center [859, 184] width 15 height 15
click at [435, 180] on icon "Move backward to switch to the previous month." at bounding box center [433, 184] width 22 height 22
click at [858, 182] on icon "Move forward to switch to the next month." at bounding box center [859, 184] width 22 height 22
click at [868, 489] on div "[PERSON_NAME]" at bounding box center [647, 485] width 544 height 75
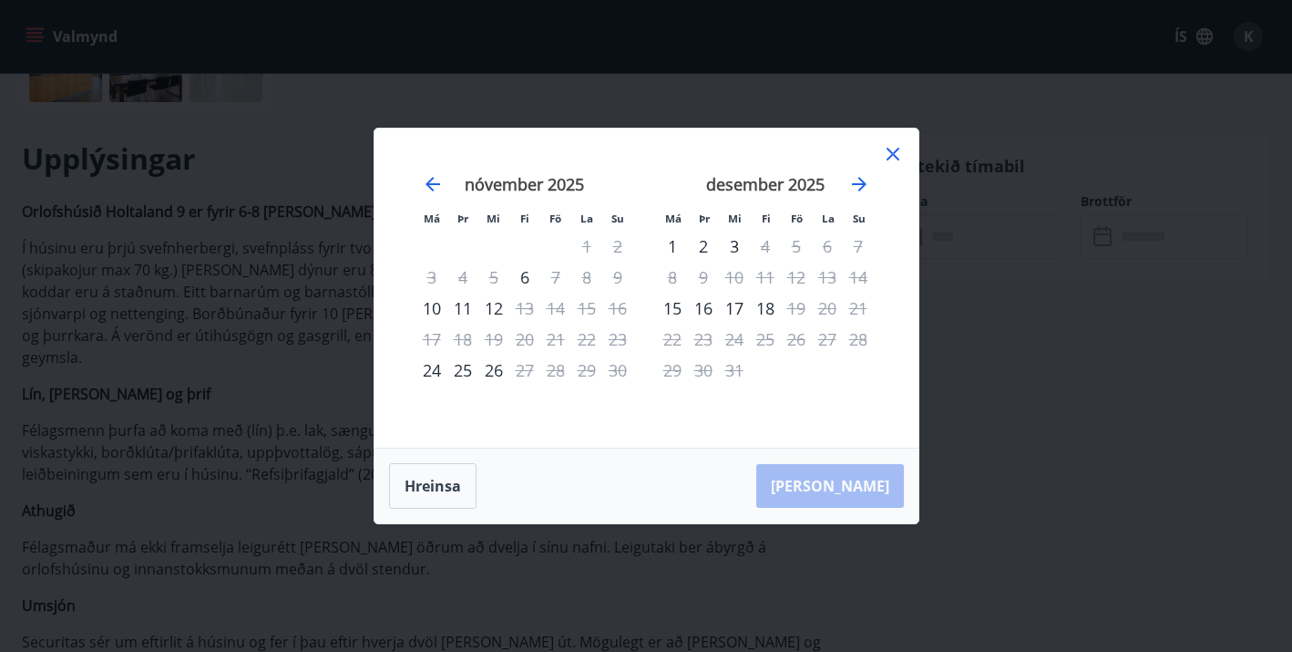
click at [866, 484] on div "[PERSON_NAME]" at bounding box center [647, 485] width 544 height 75
click at [766, 308] on div "18" at bounding box center [765, 308] width 31 height 31
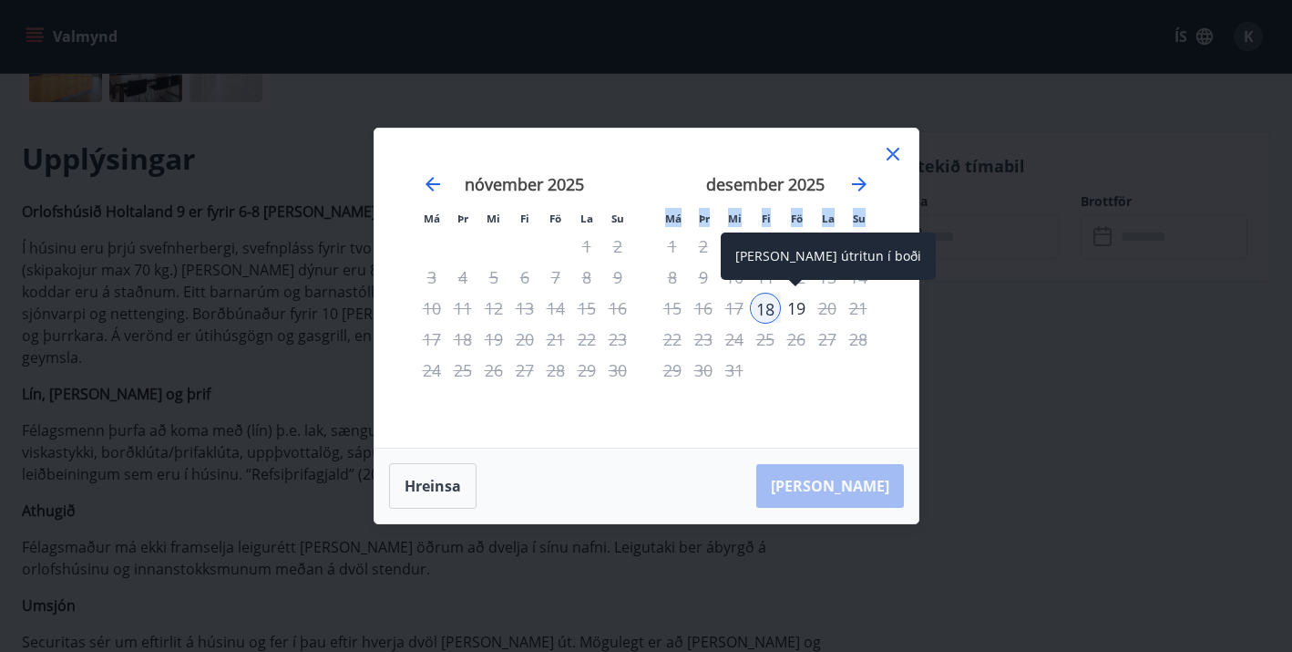
click at [800, 309] on div "19" at bounding box center [796, 308] width 31 height 31
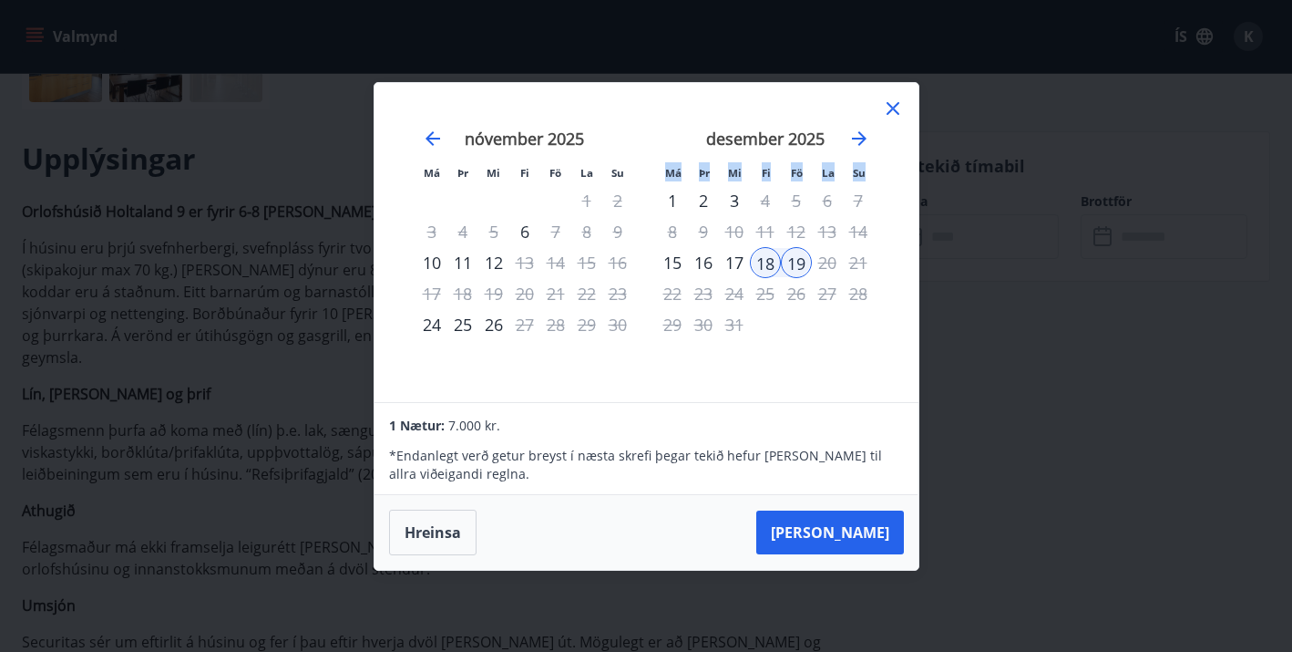
click at [735, 260] on div "17" at bounding box center [734, 262] width 31 height 31
click at [707, 263] on div "16" at bounding box center [703, 262] width 31 height 31
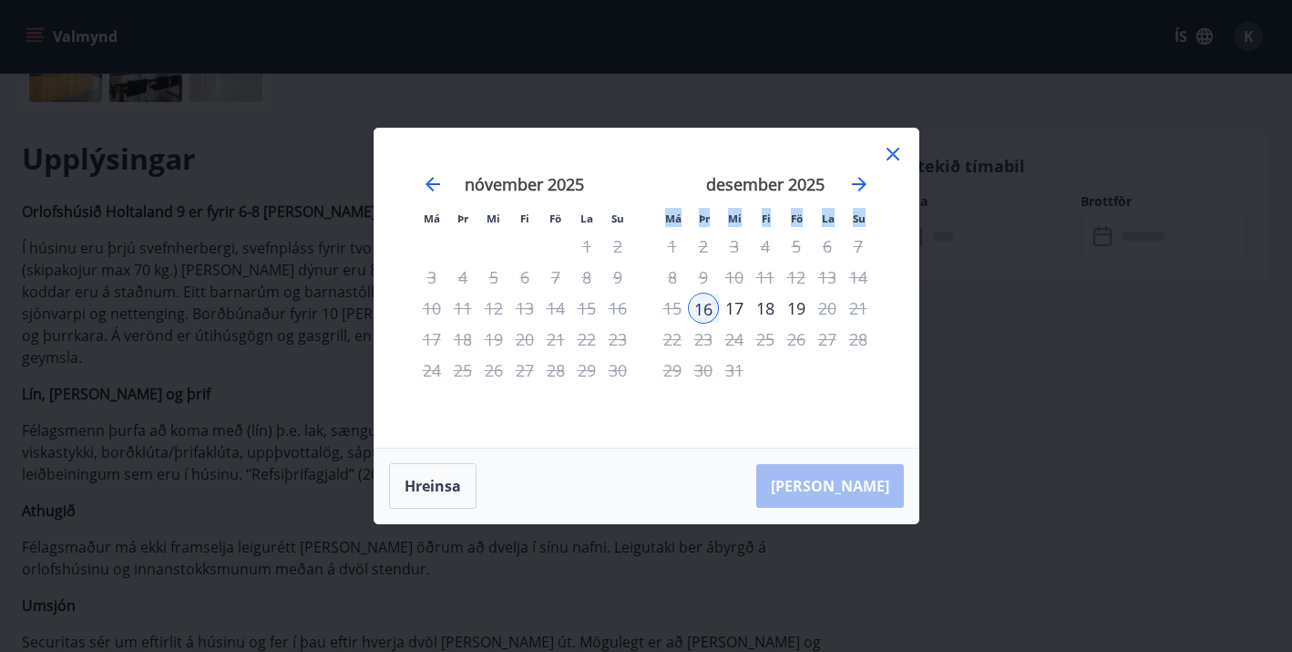
click at [895, 151] on icon at bounding box center [893, 154] width 13 height 13
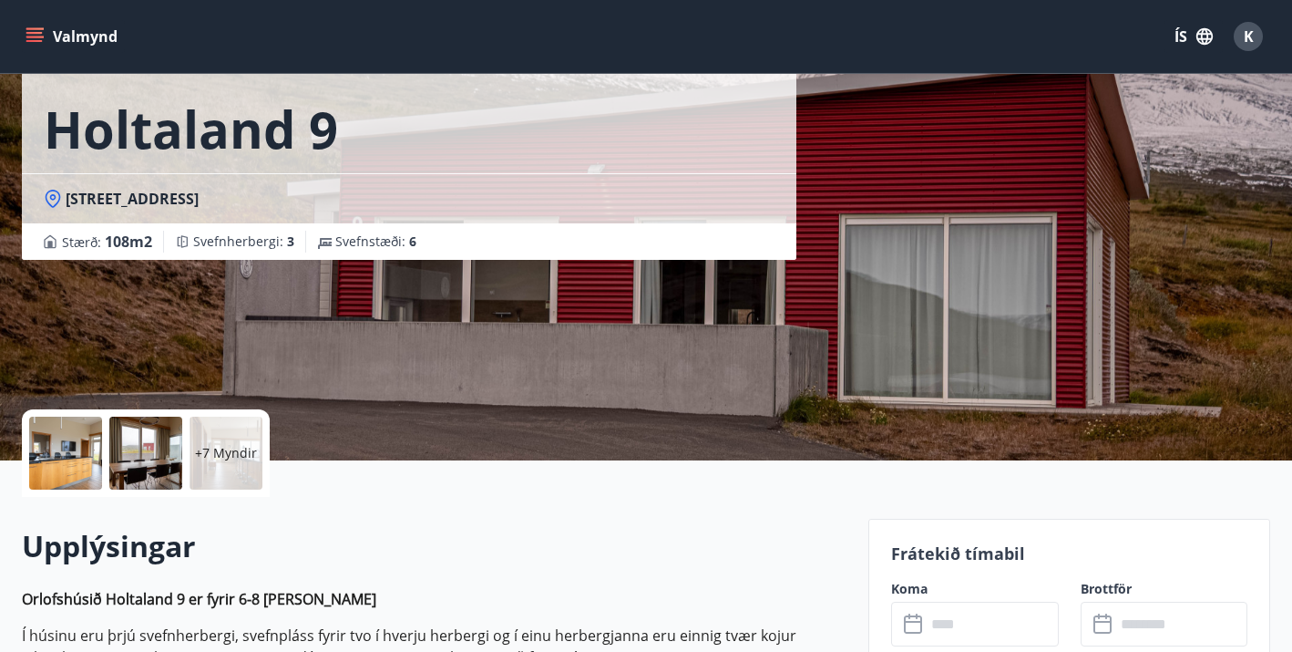
scroll to position [0, 0]
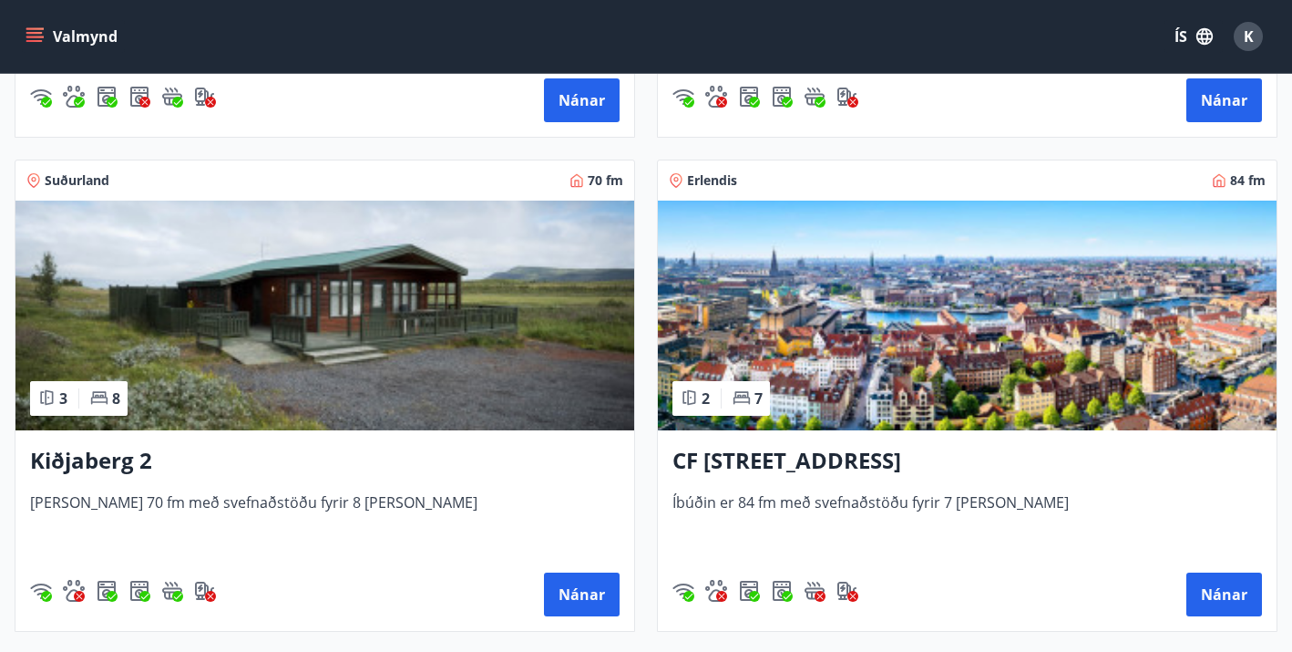
scroll to position [3703, 0]
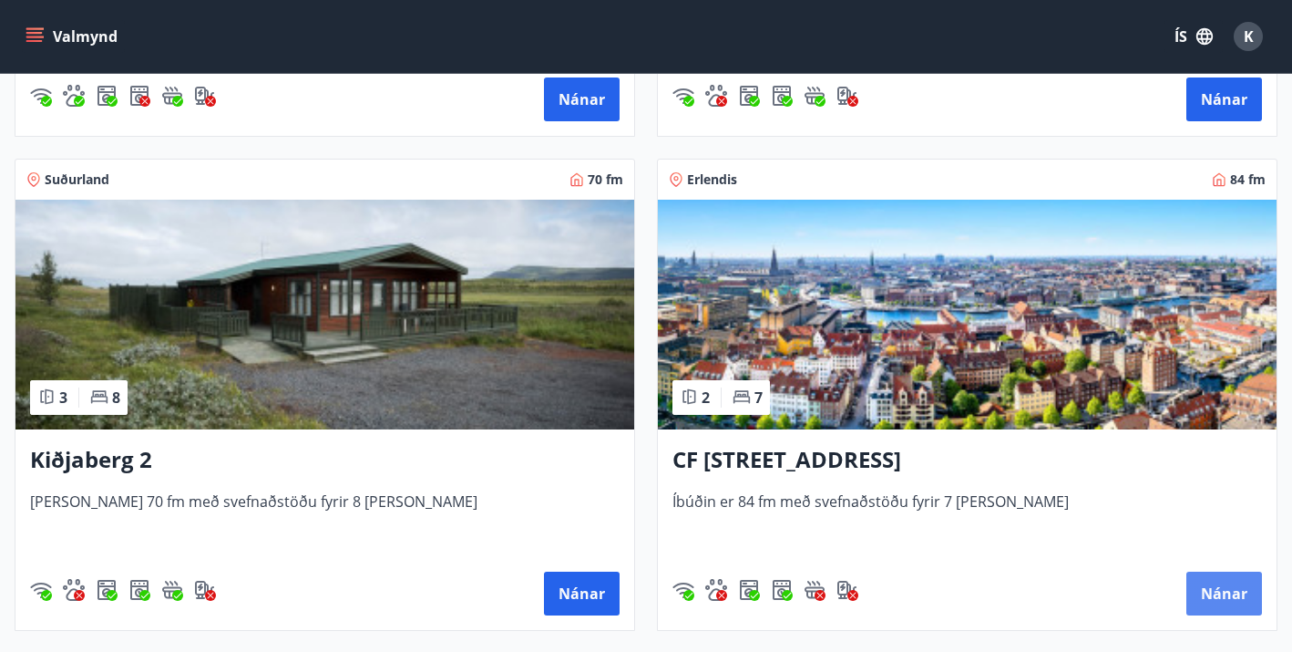
click at [1231, 596] on button "Nánar" at bounding box center [1225, 593] width 76 height 44
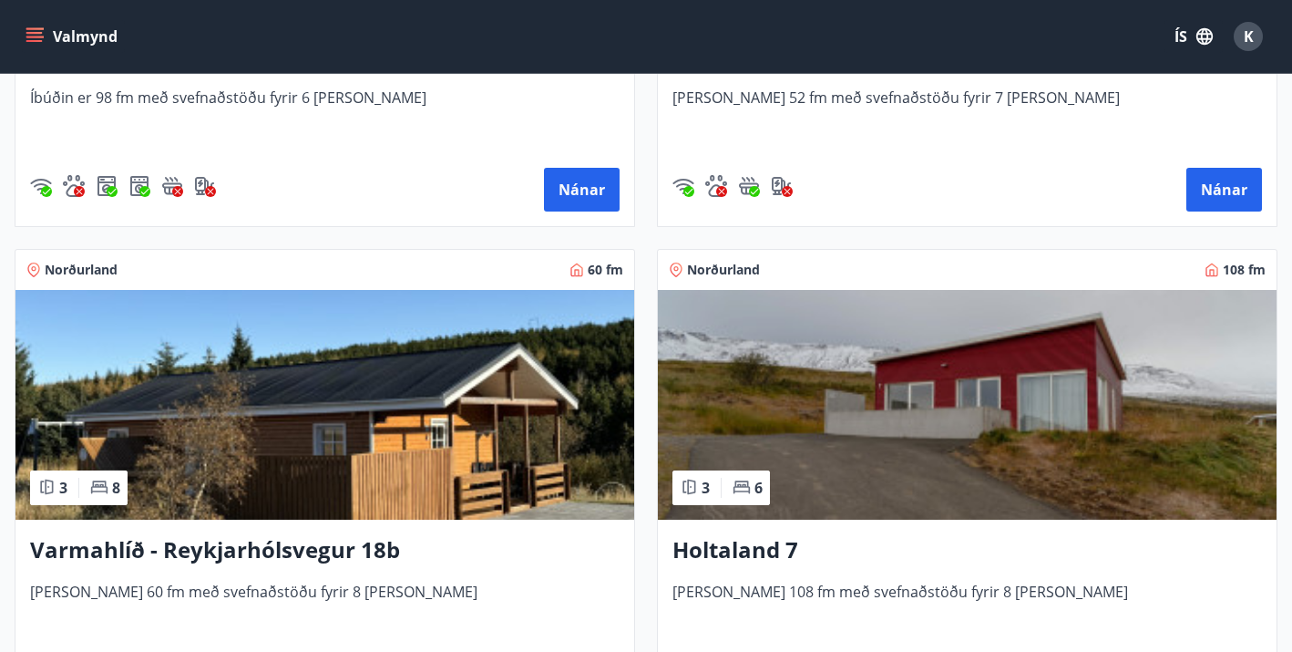
scroll to position [2175, 0]
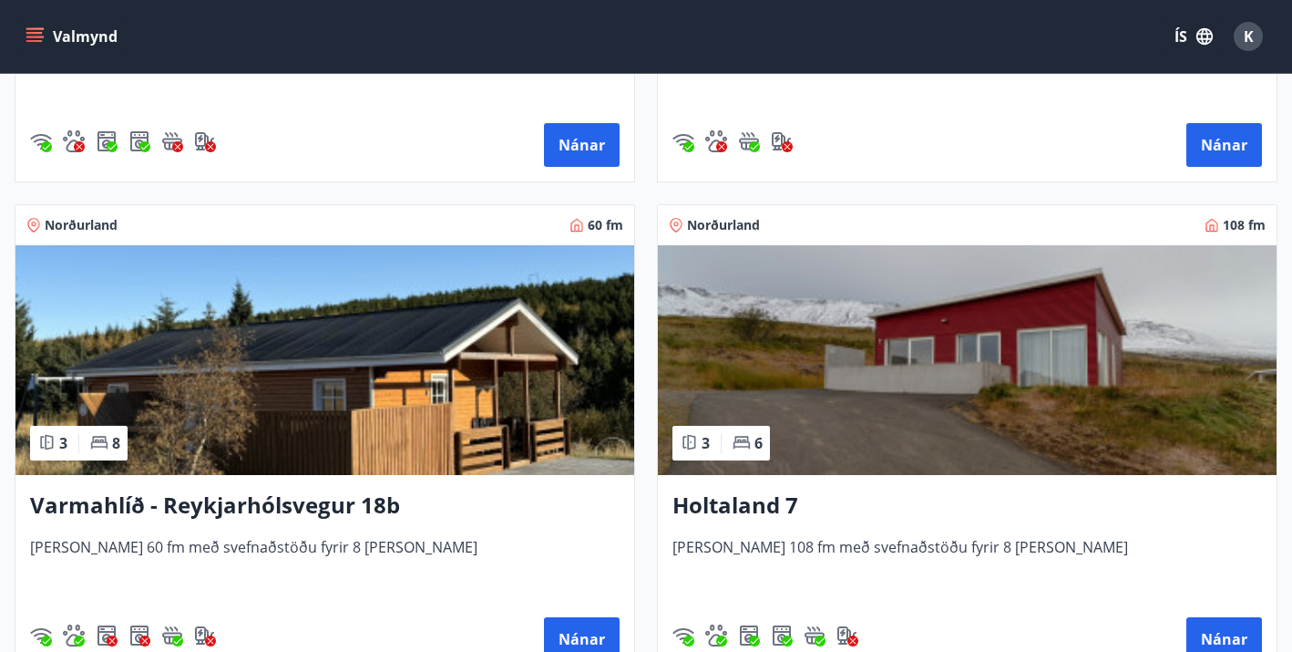
click at [943, 353] on img at bounding box center [967, 360] width 619 height 230
